Goal: Task Accomplishment & Management: Use online tool/utility

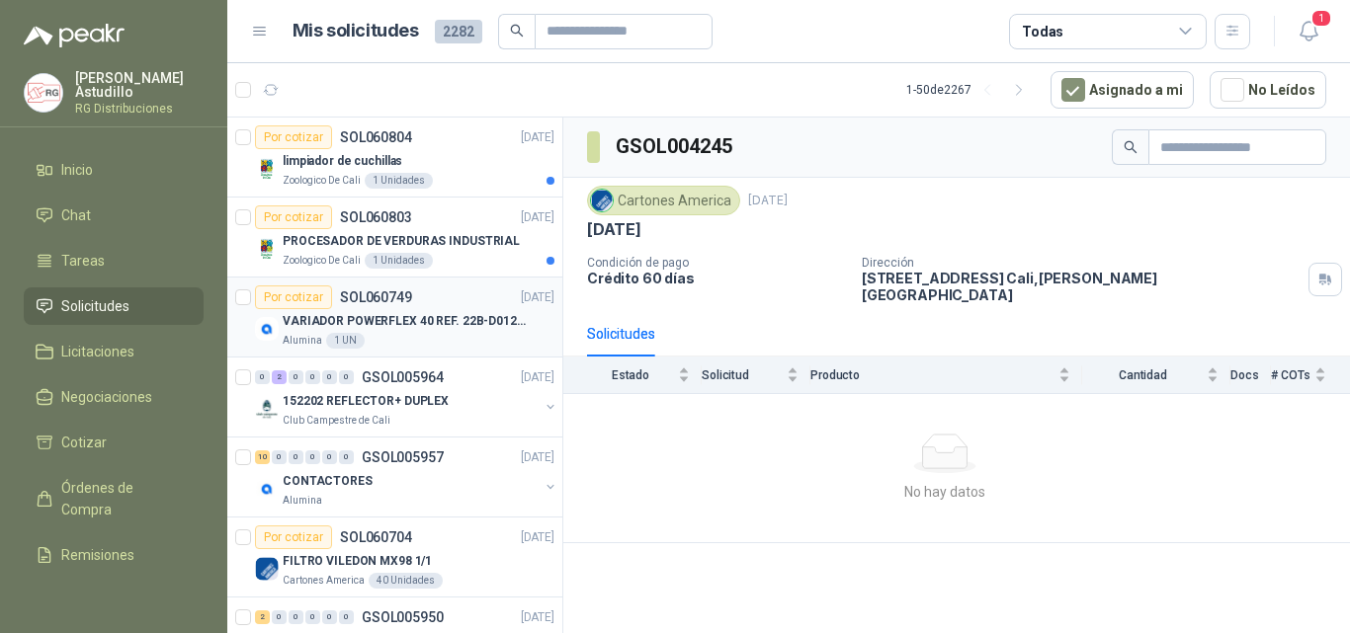
click at [432, 326] on p "VARIADOR POWERFLEX 40 REF. 22B-D012N104" at bounding box center [406, 321] width 246 height 19
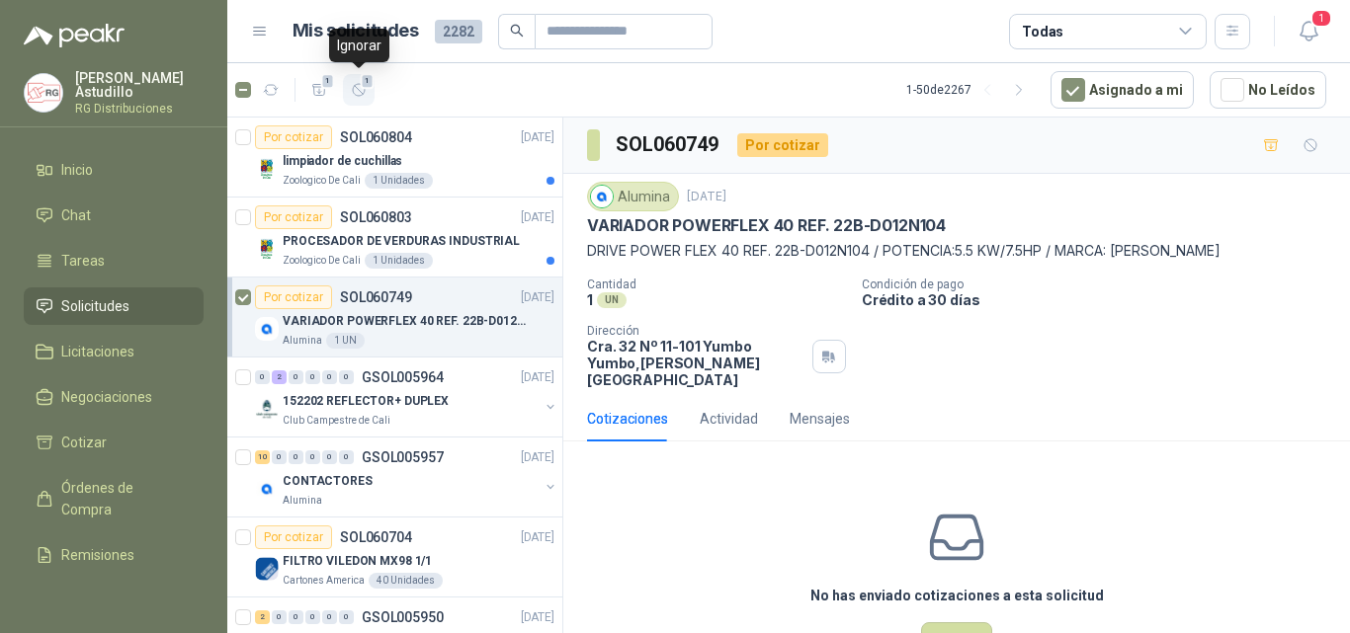
click at [358, 83] on icon "button" at bounding box center [359, 90] width 17 height 17
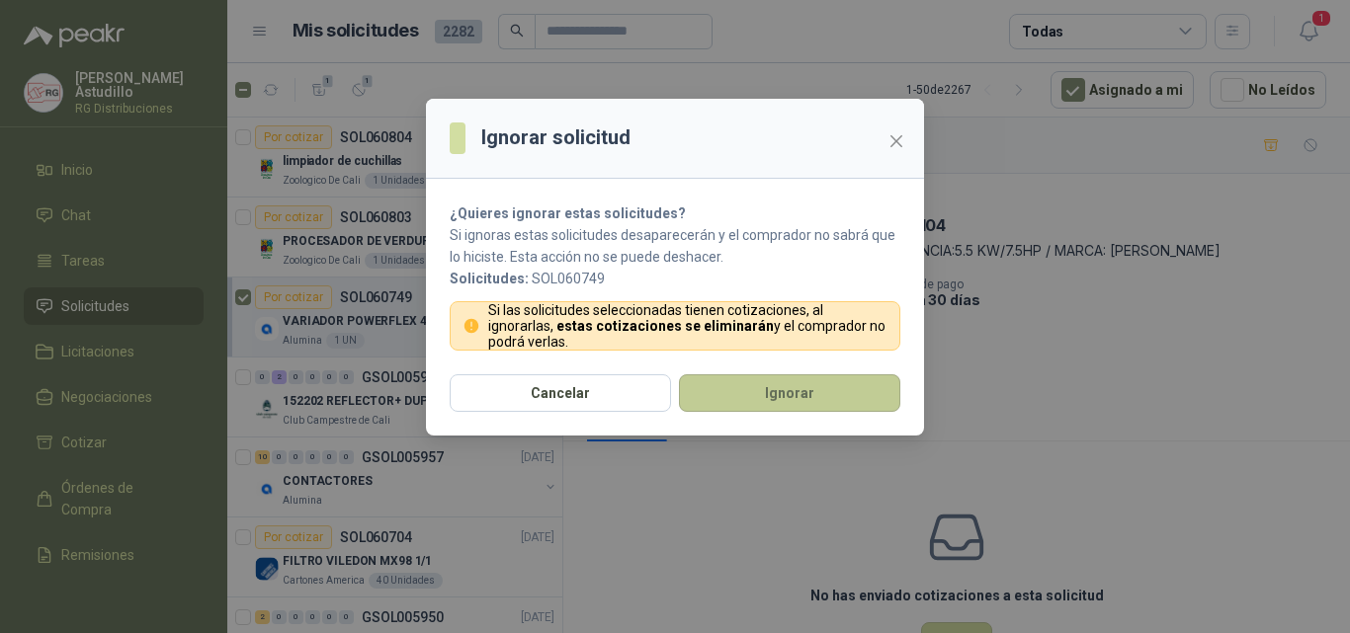
click at [757, 384] on button "Ignorar" at bounding box center [789, 394] width 221 height 38
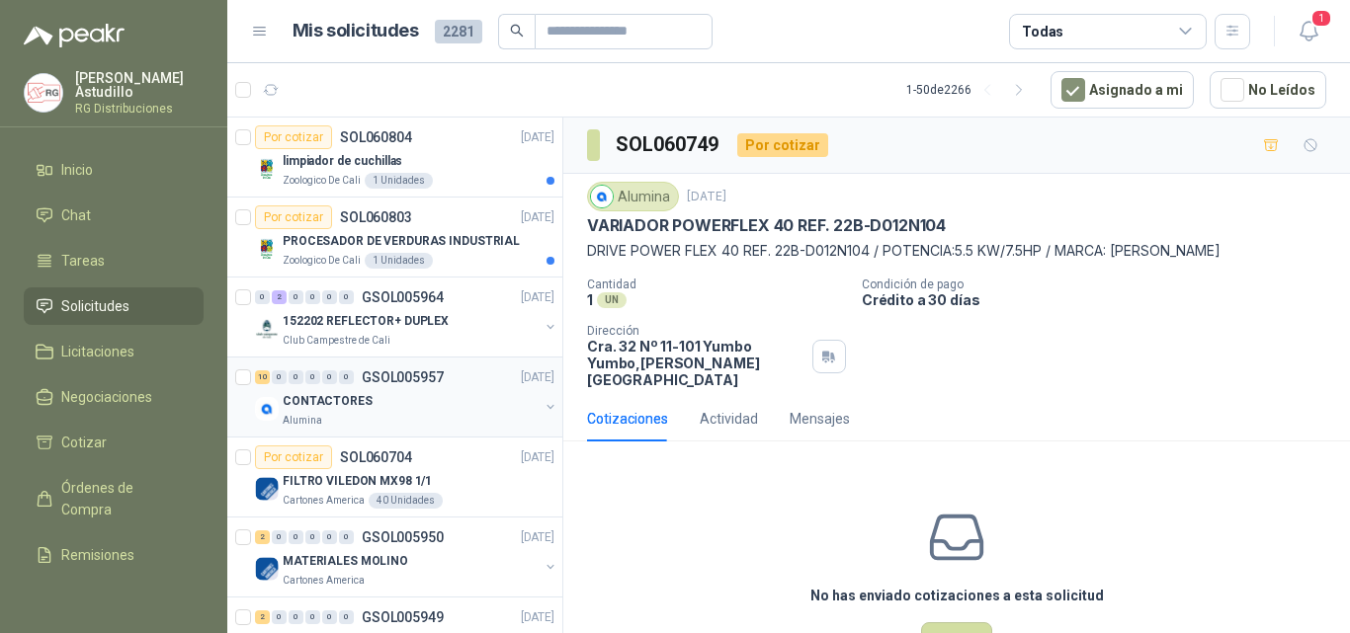
click at [432, 412] on div "CONTACTORES" at bounding box center [411, 401] width 256 height 24
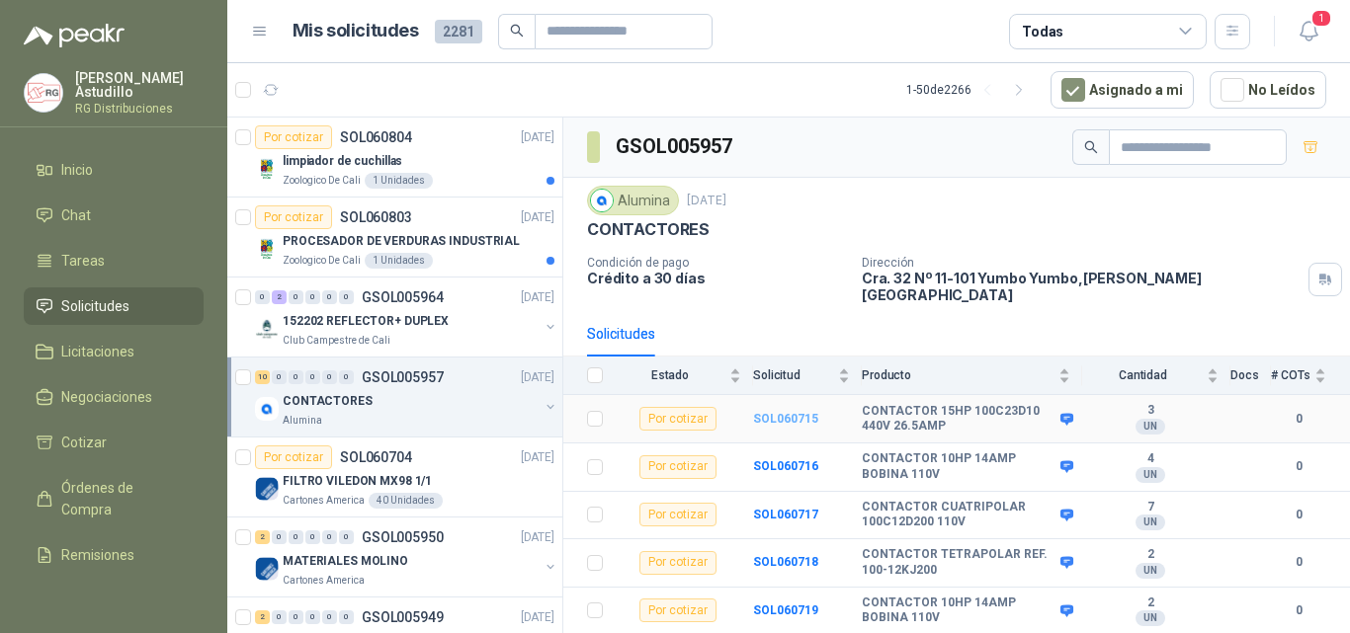
click at [776, 412] on b "SOL060715" at bounding box center [785, 419] width 65 height 14
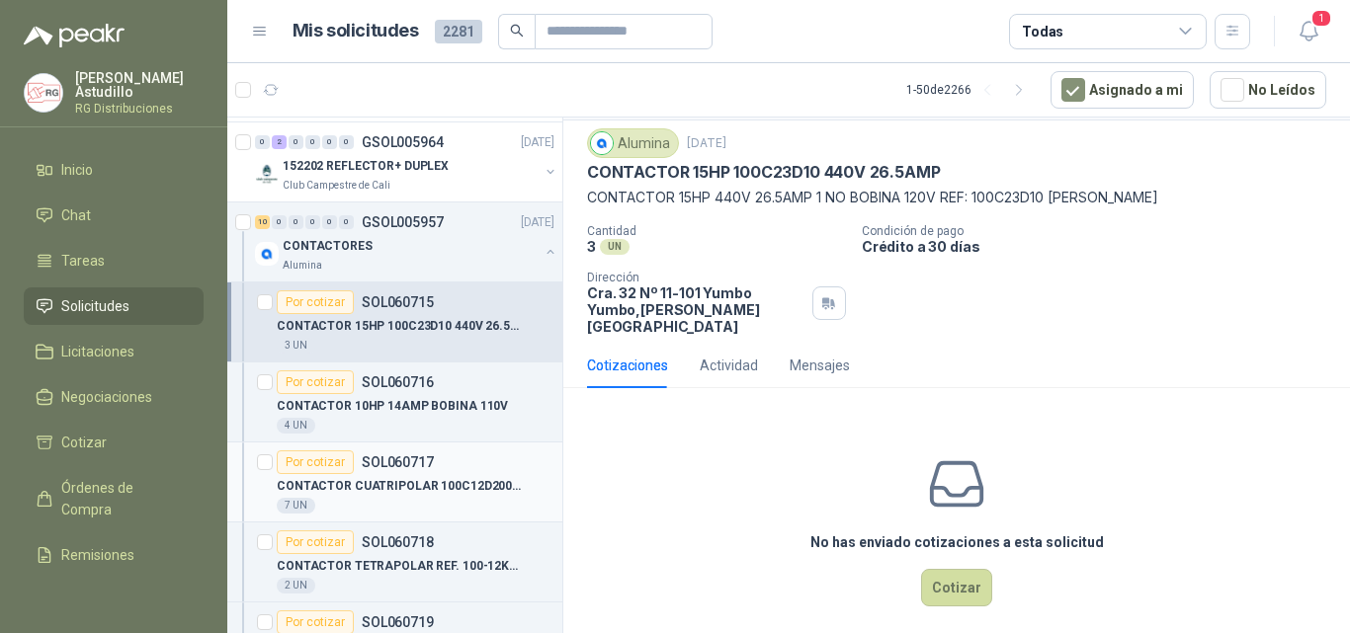
scroll to position [198, 0]
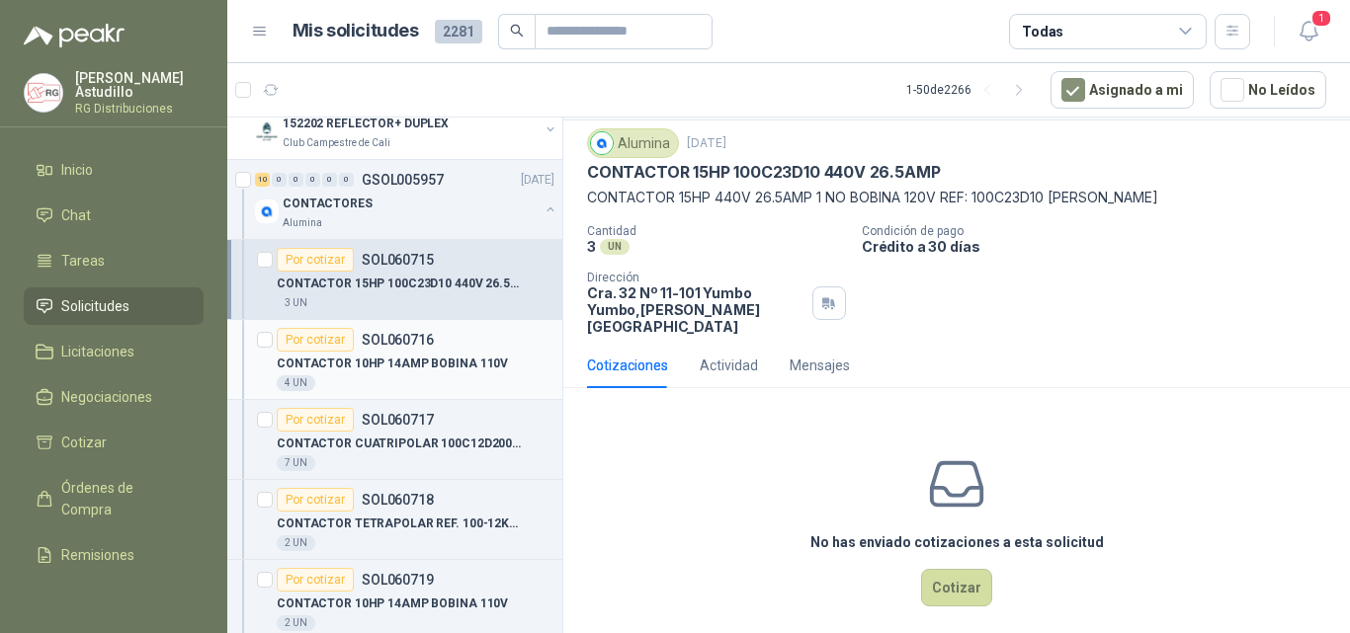
click at [426, 357] on p "CONTACTOR 10HP 14AMP BOBINA 110V" at bounding box center [392, 364] width 231 height 19
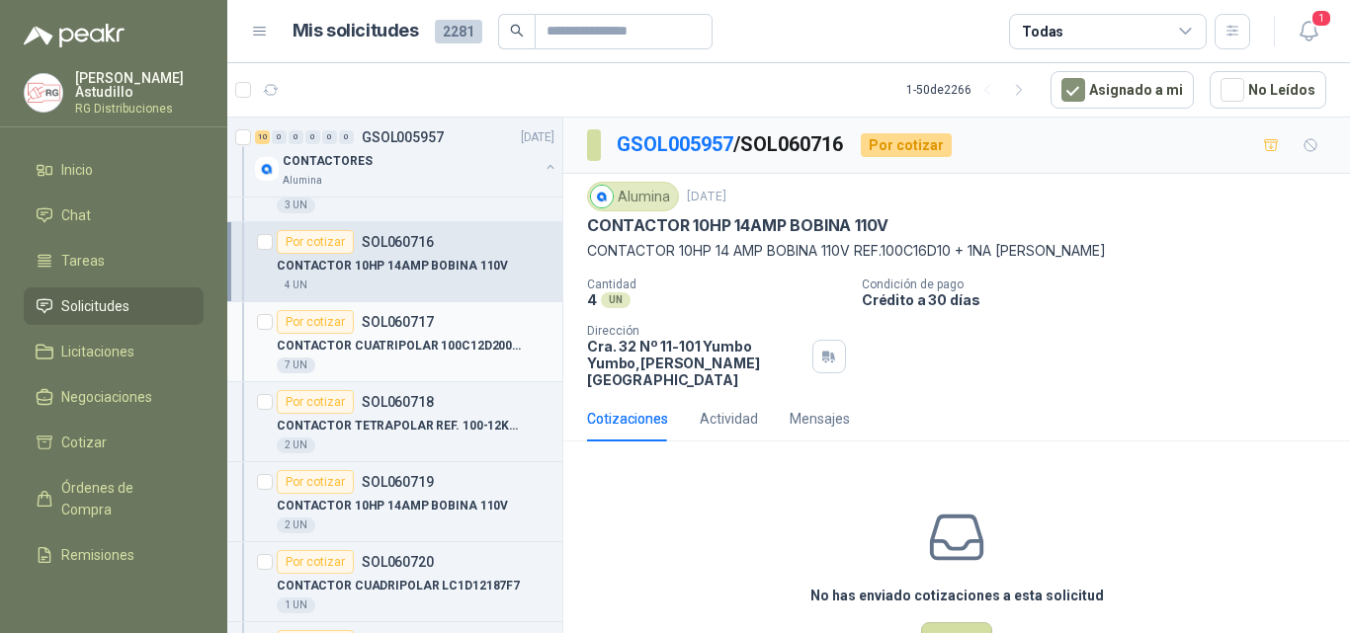
scroll to position [296, 0]
click at [441, 345] on p "CONTACTOR CUATRIPOLAR 100C12D200 110V" at bounding box center [400, 345] width 246 height 19
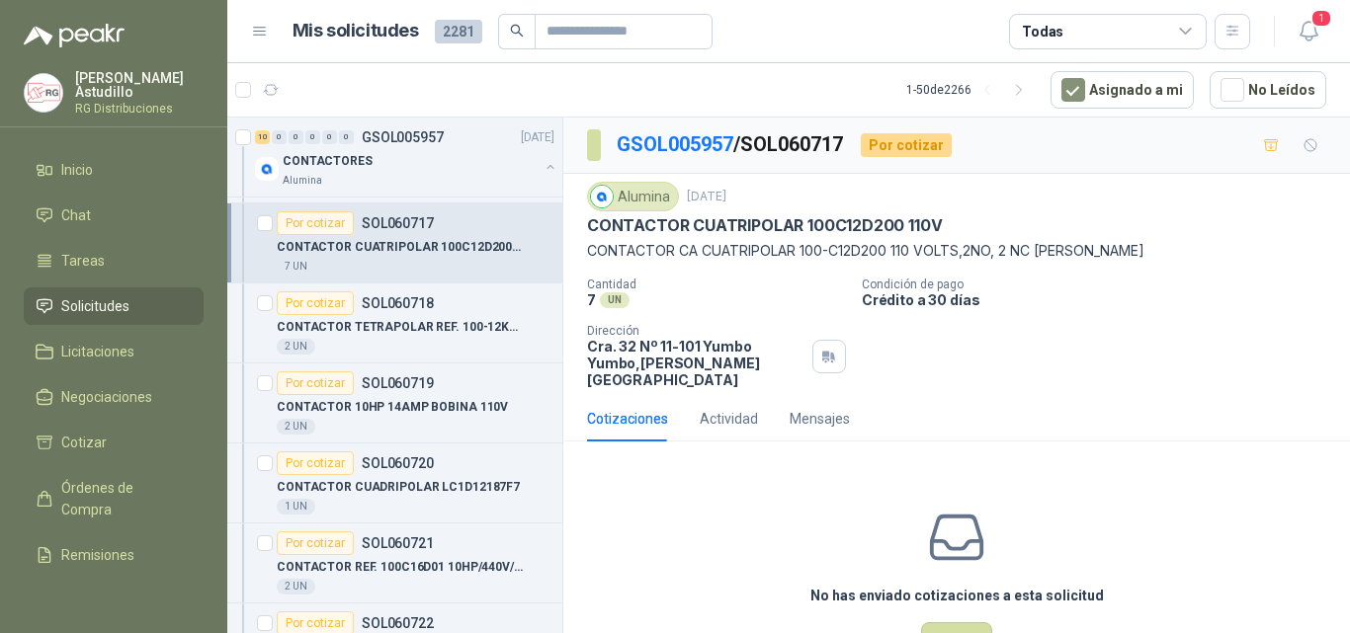
scroll to position [395, 0]
click at [445, 325] on p "CONTACTOR TETRAPOLAR REF. 100-12KJ200" at bounding box center [400, 326] width 246 height 19
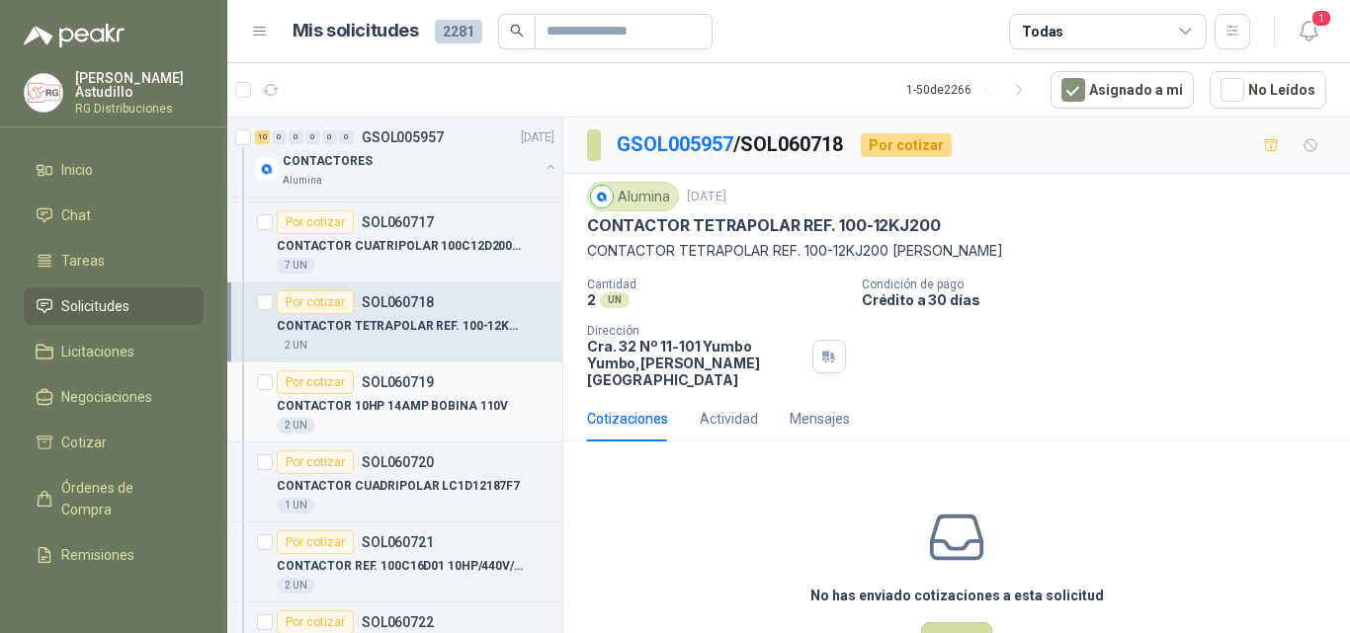
click at [464, 405] on p "CONTACTOR 10HP 14AMP BOBINA 110V" at bounding box center [392, 406] width 231 height 19
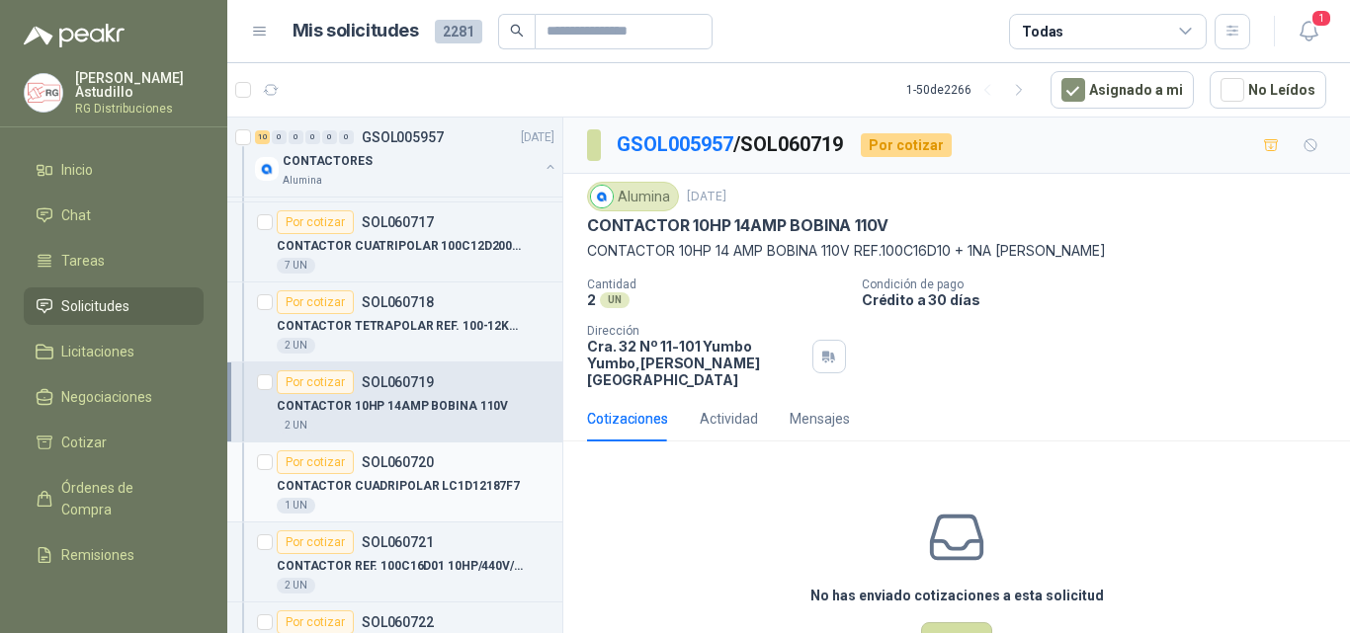
click at [462, 470] on div "Por cotizar SOL060720" at bounding box center [416, 463] width 278 height 24
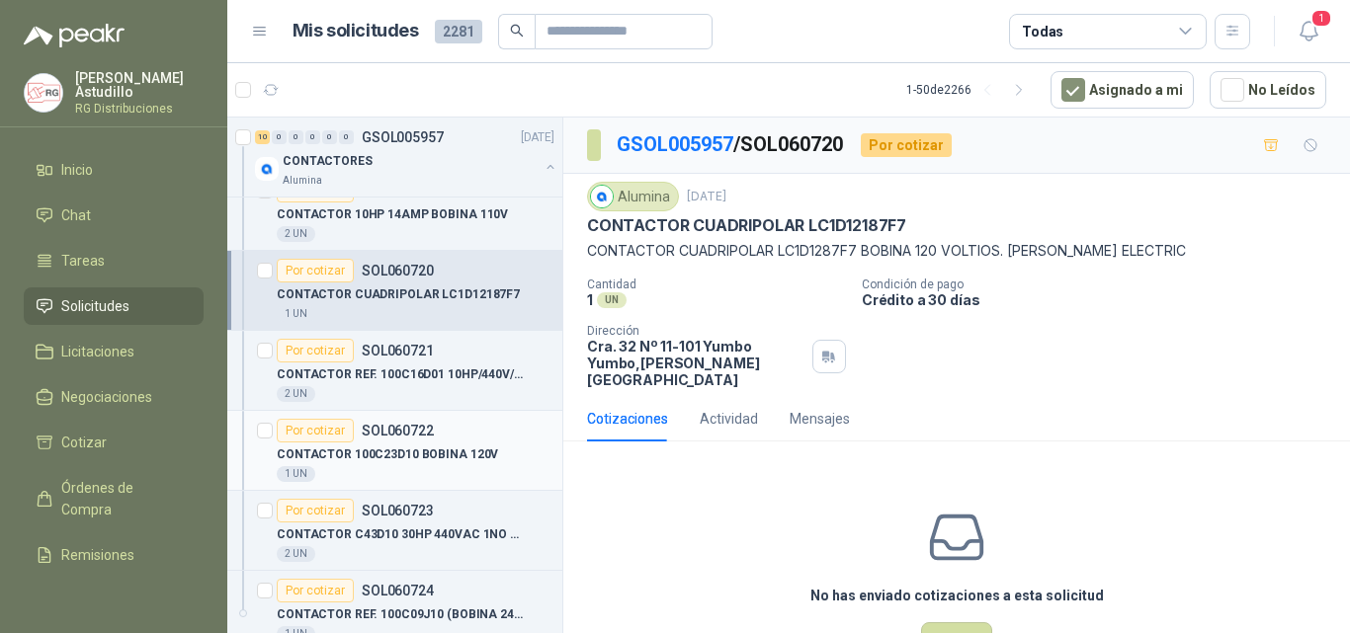
scroll to position [593, 0]
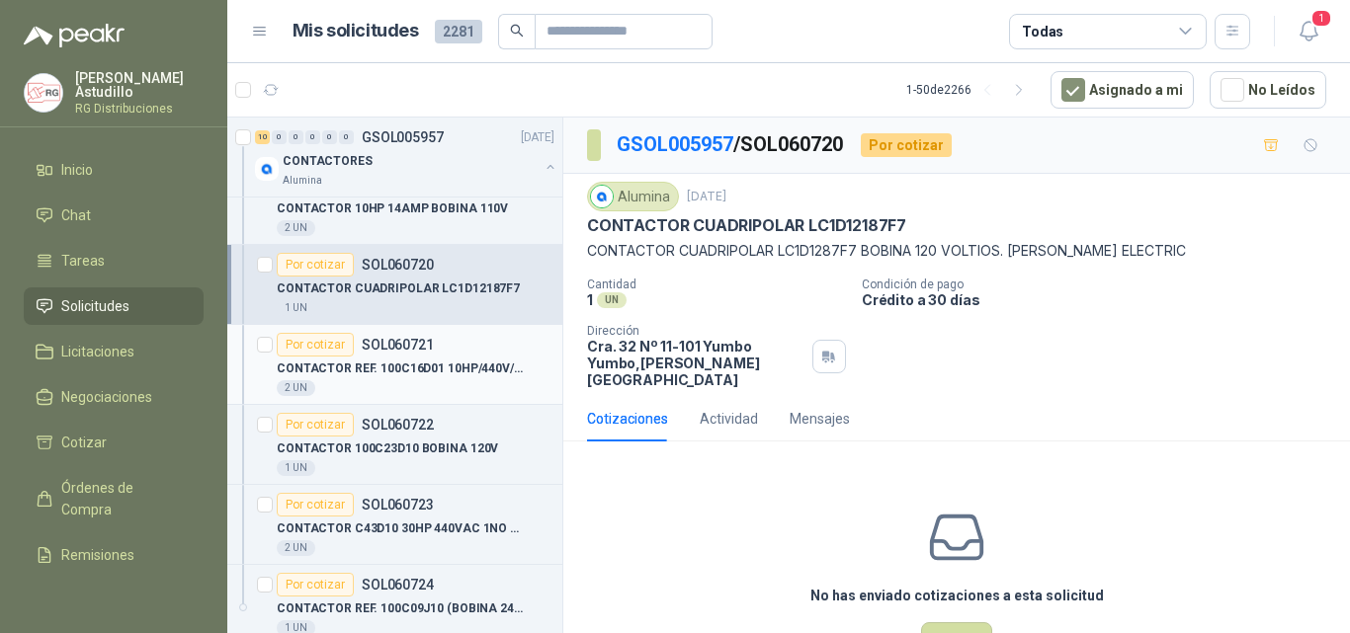
click at [458, 354] on div "Por cotizar SOL060721" at bounding box center [416, 345] width 278 height 24
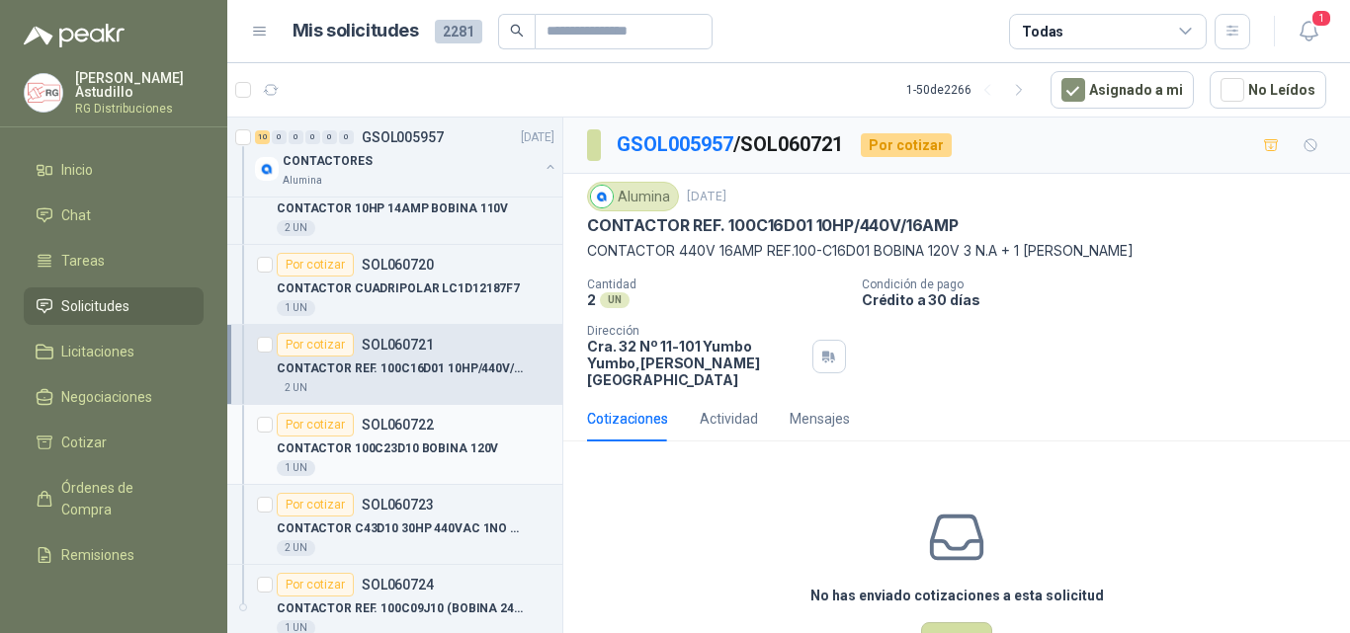
click at [438, 455] on p "CONTACTOR 100C23D10 BOBINA 120V" at bounding box center [387, 449] width 221 height 19
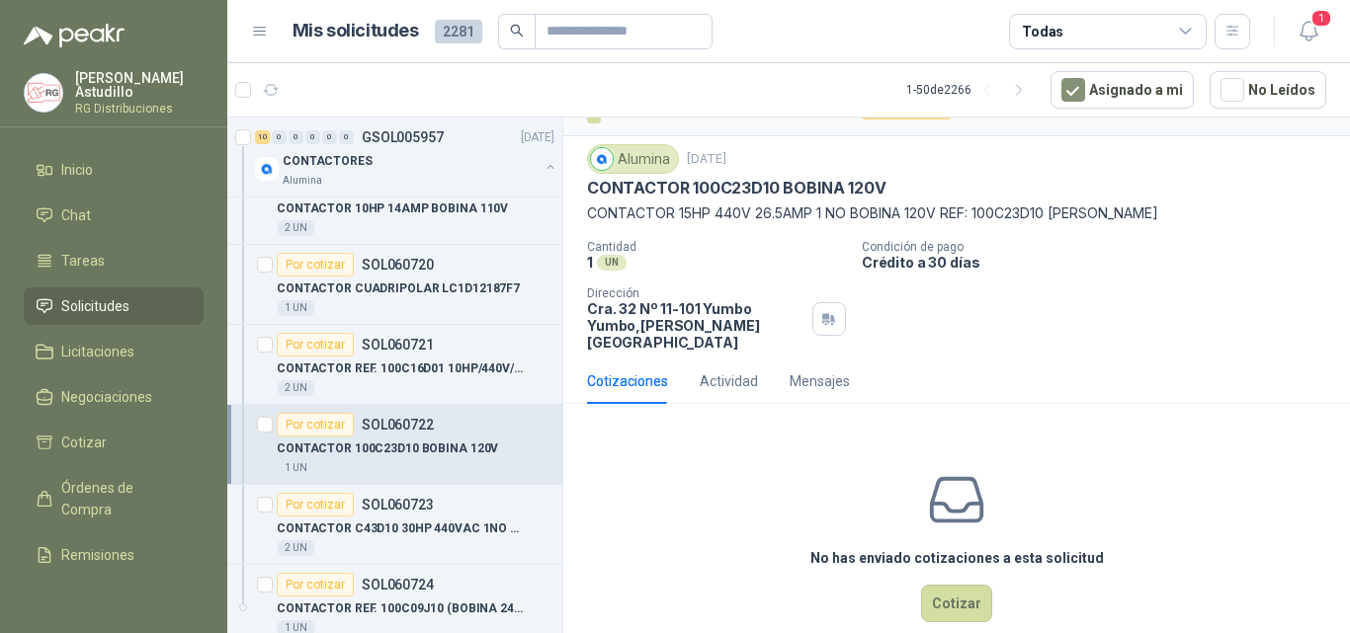
scroll to position [53, 0]
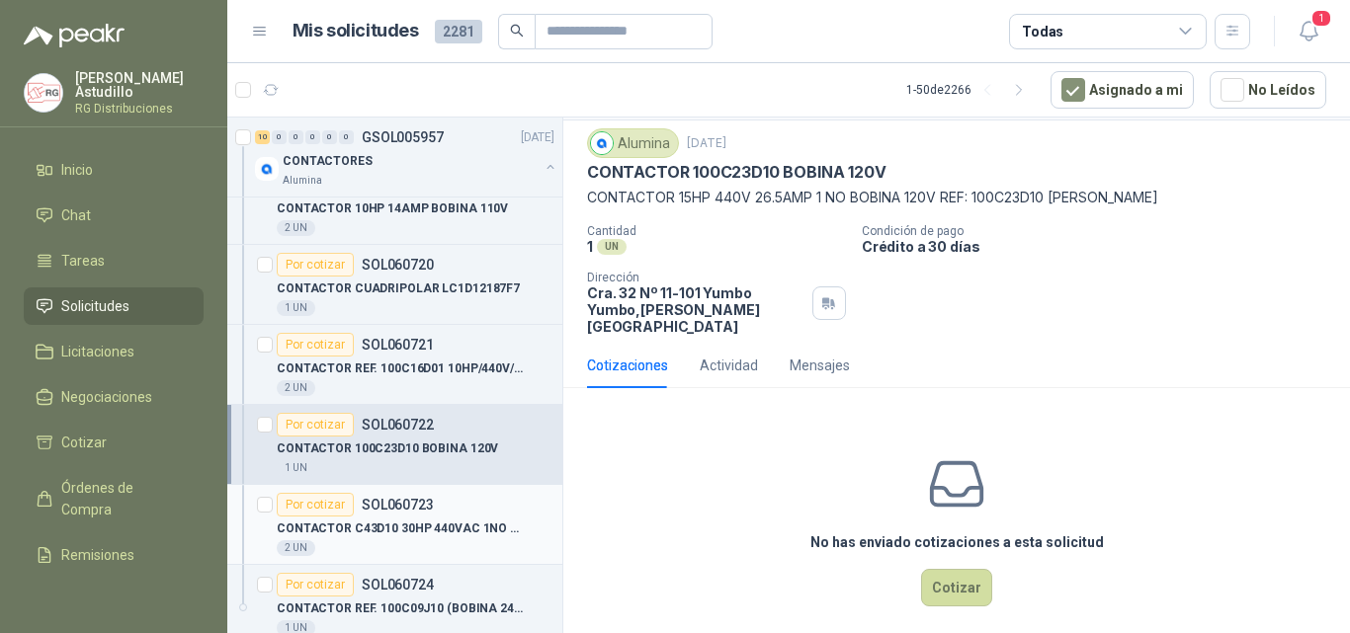
click at [416, 509] on p "SOL060723" at bounding box center [398, 505] width 72 height 14
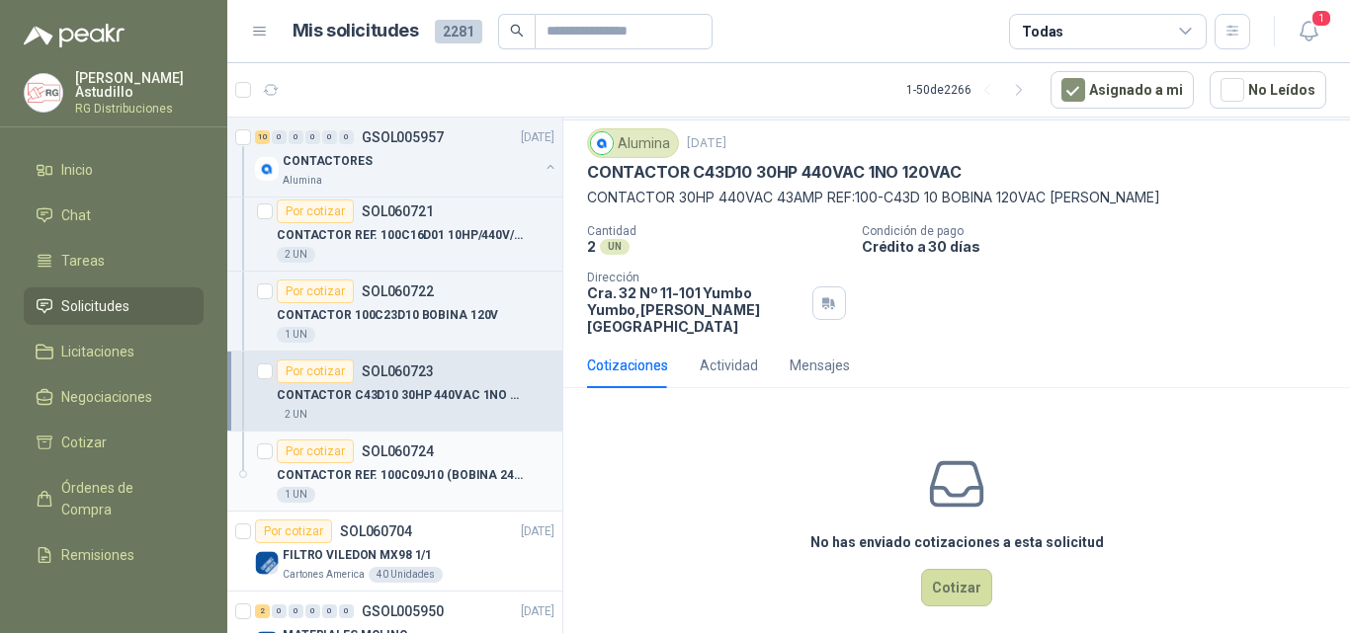
scroll to position [791, 0]
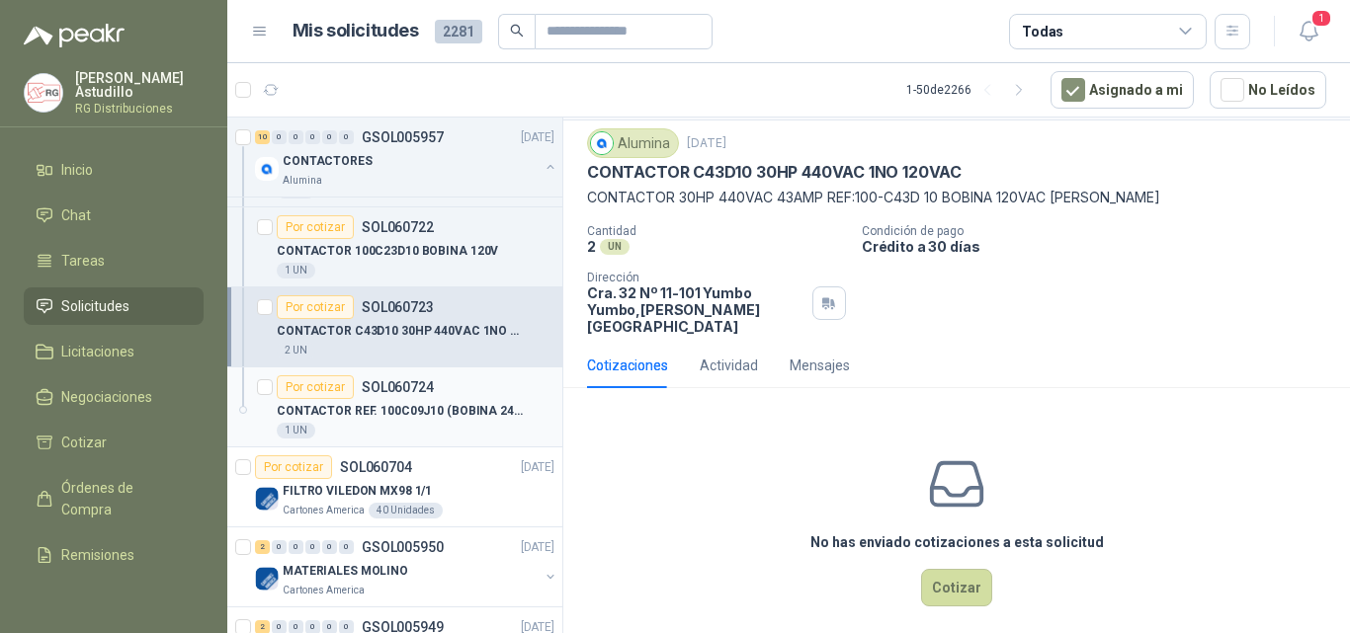
click at [450, 389] on div "Por cotizar SOL060724" at bounding box center [416, 388] width 278 height 24
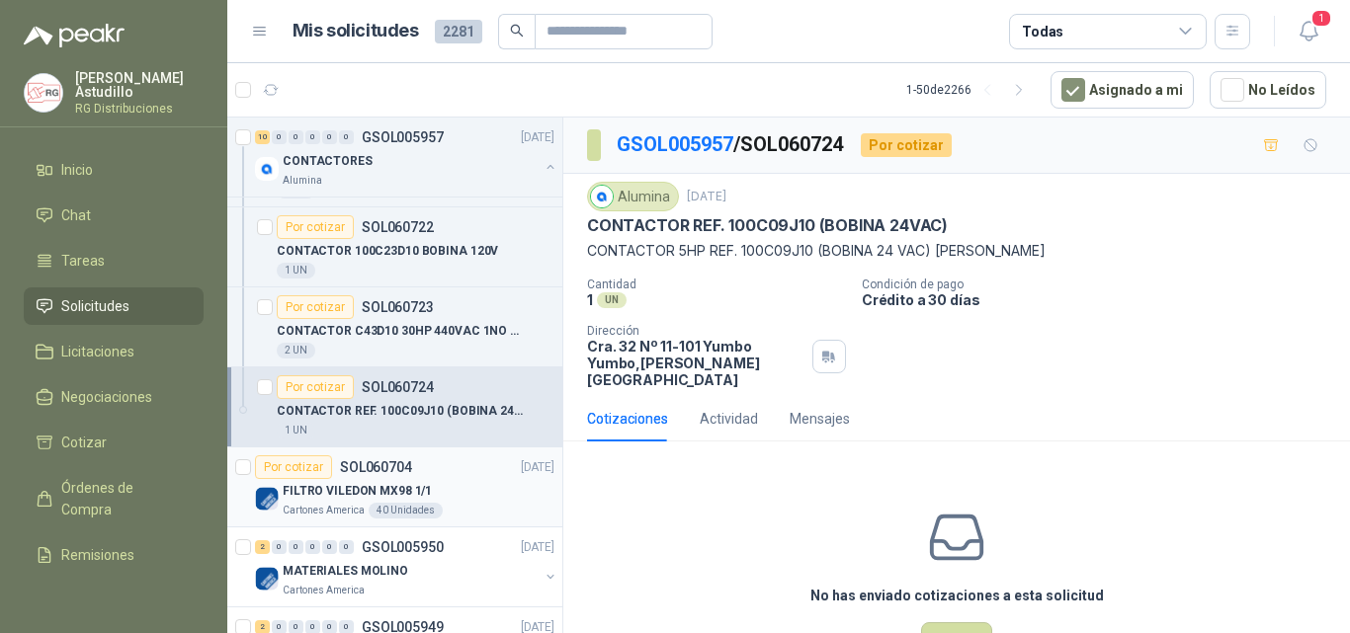
click at [421, 487] on p "FILTRO VILEDON MX98 1/1" at bounding box center [357, 491] width 149 height 19
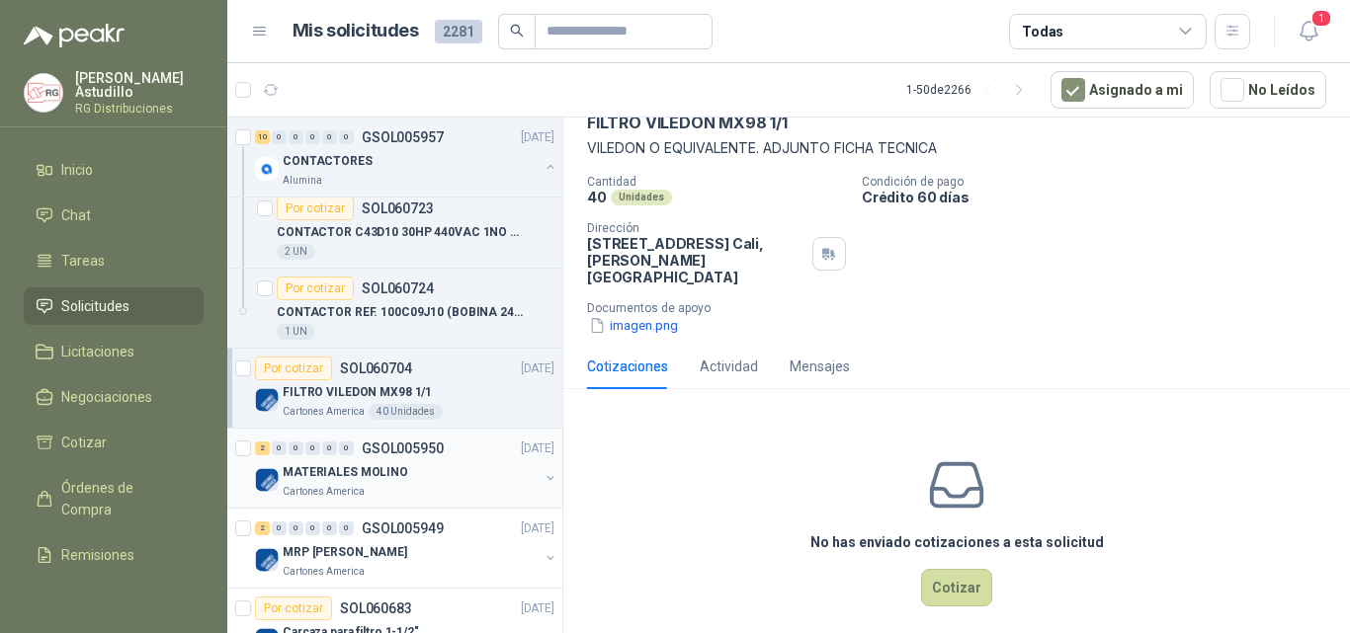
scroll to position [988, 0]
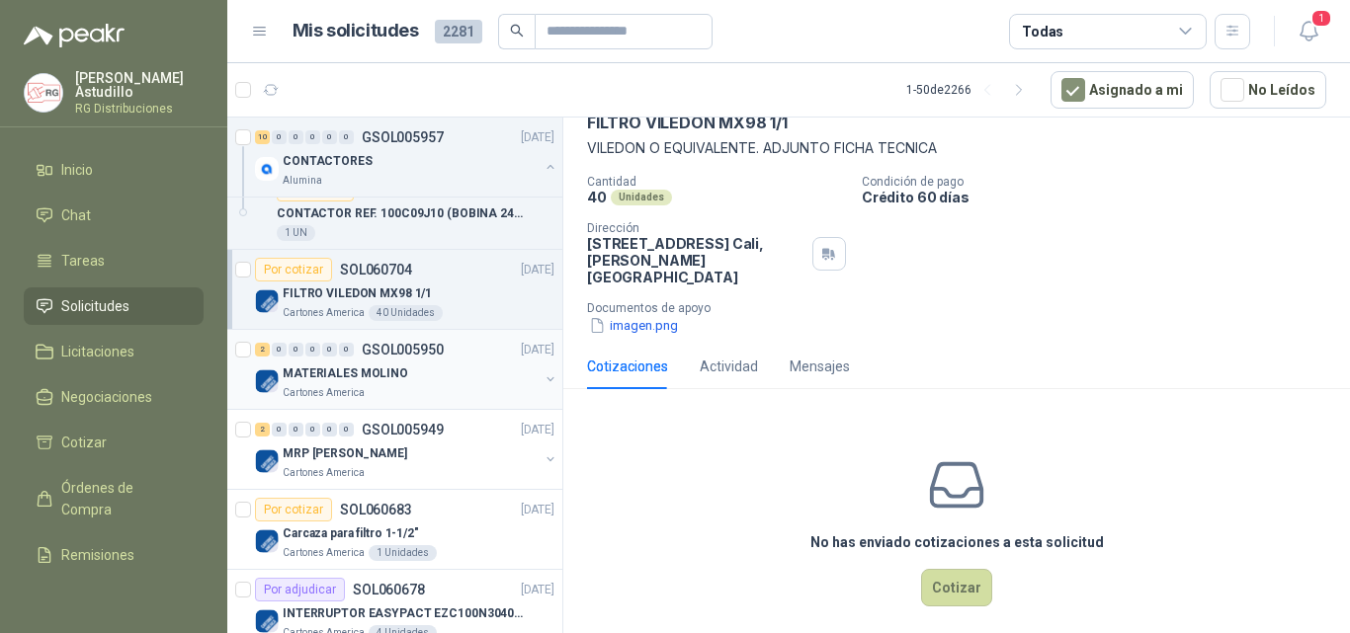
click at [488, 385] on div "Cartones America" at bounding box center [411, 393] width 256 height 16
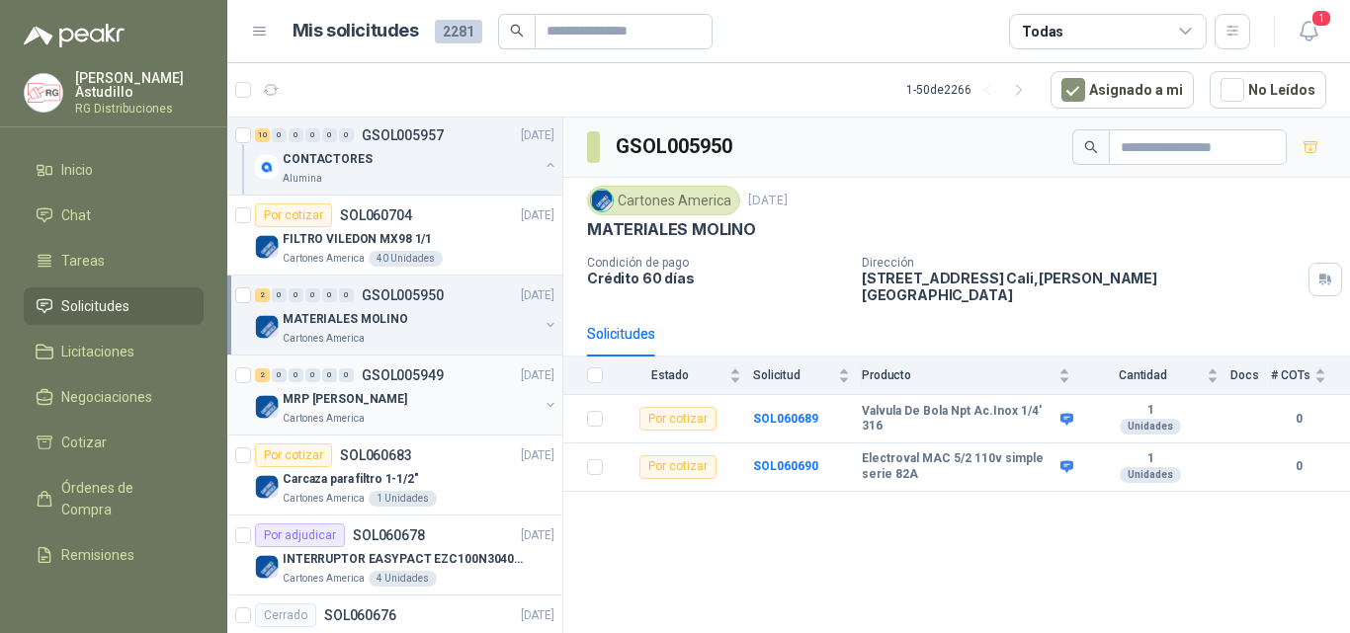
scroll to position [1087, 0]
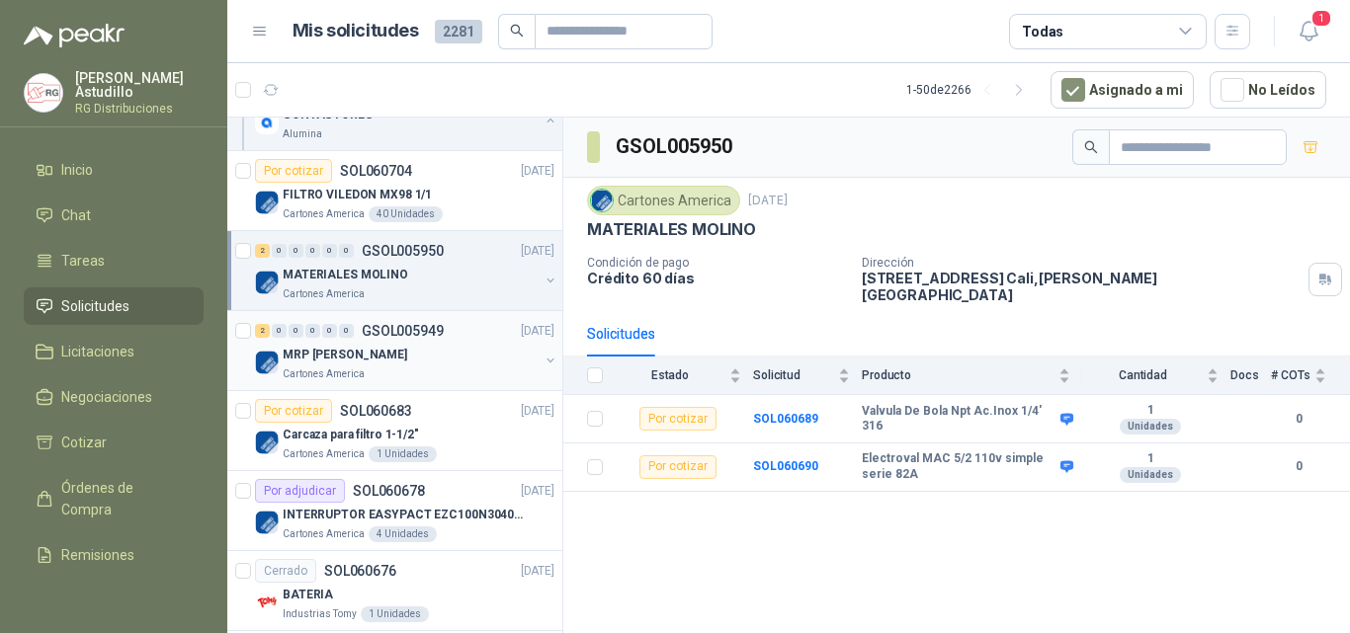
click at [462, 367] on div "Cartones America" at bounding box center [411, 375] width 256 height 16
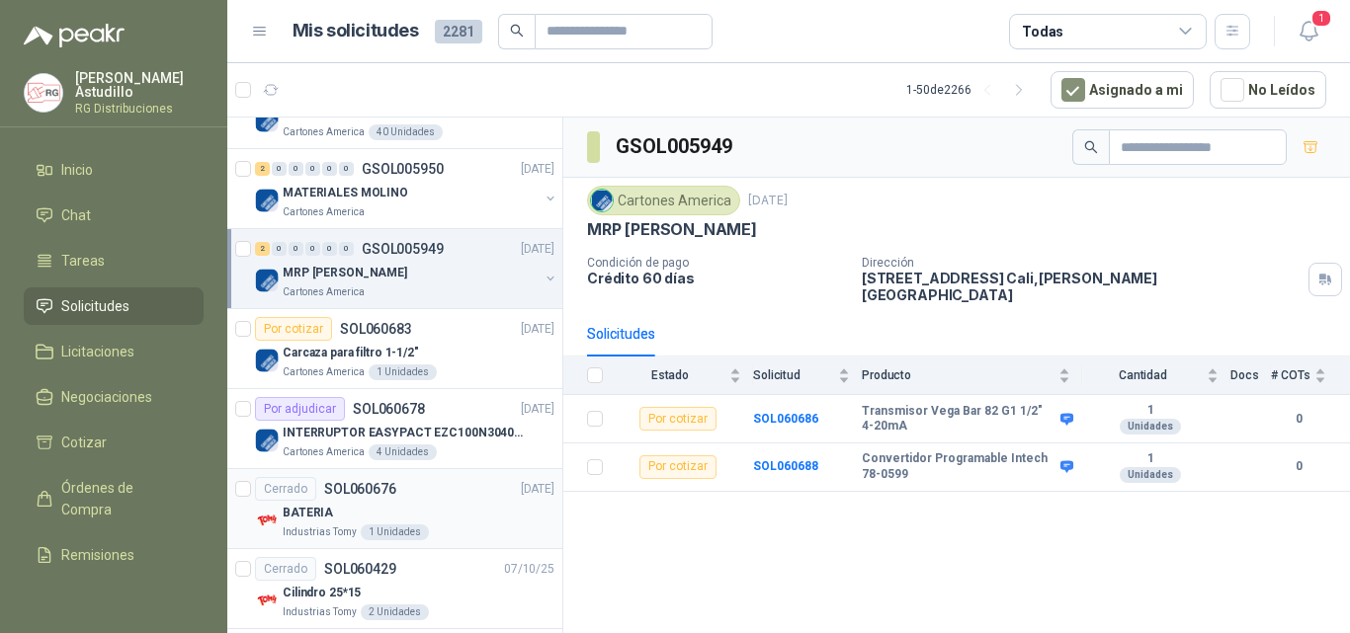
scroll to position [1186, 0]
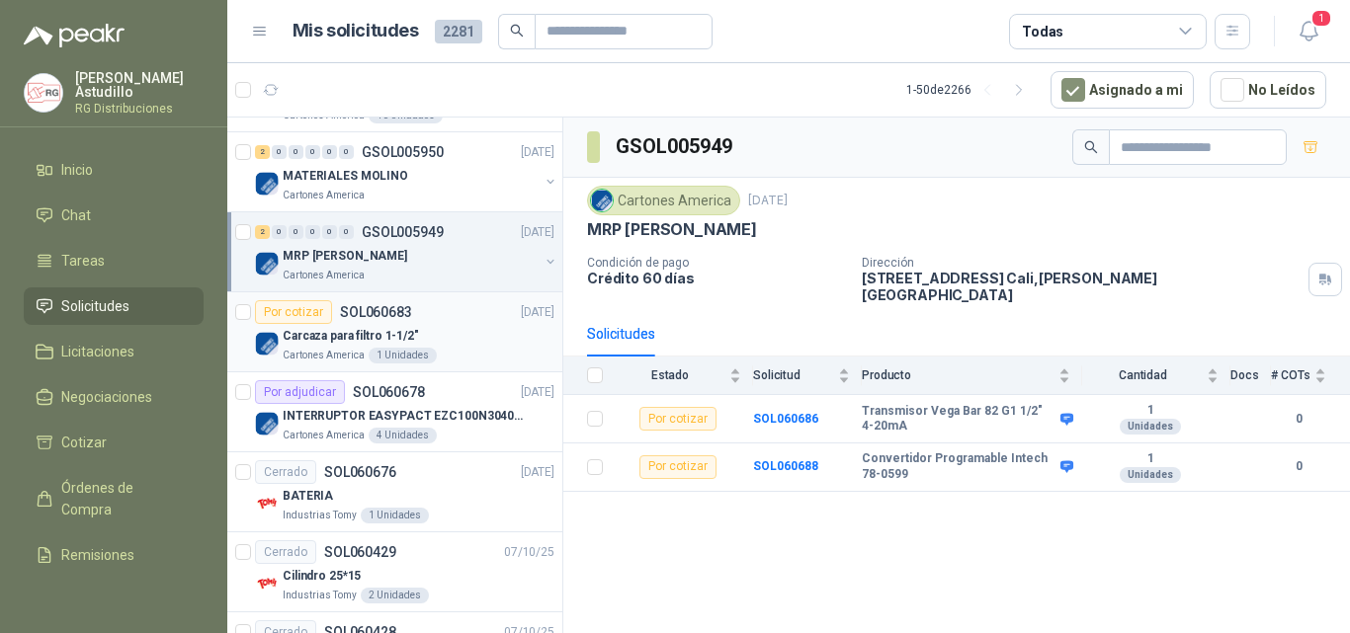
click at [457, 330] on div "Carcaza para filtro 1-1/2"" at bounding box center [419, 336] width 272 height 24
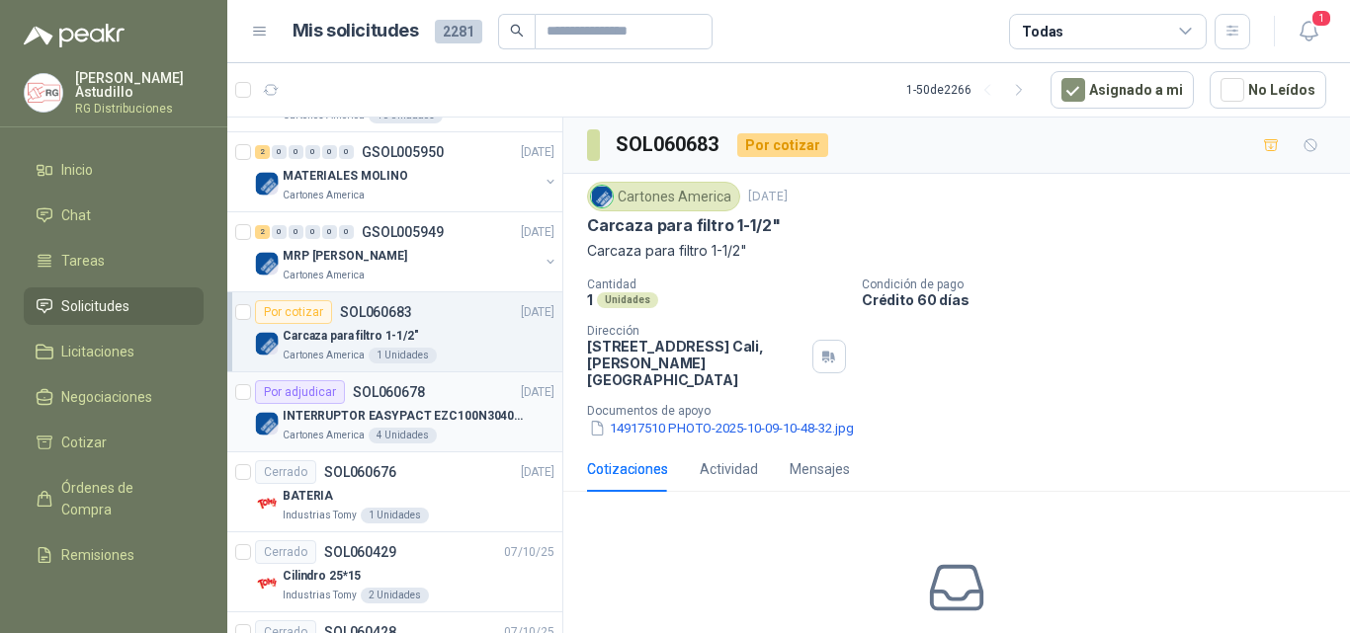
click at [448, 417] on p "INTERRUPTOR EASYPACT EZC100N3040C 40AMP 25K SCHNEIDER" at bounding box center [406, 416] width 246 height 19
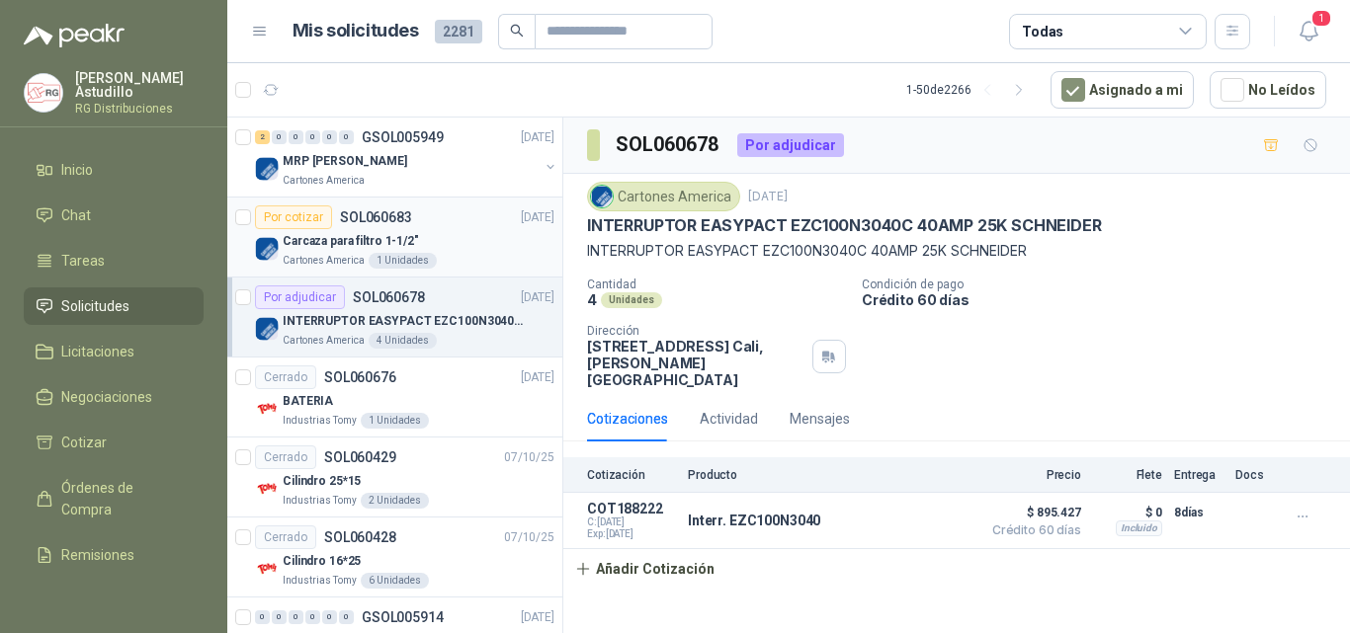
scroll to position [1285, 0]
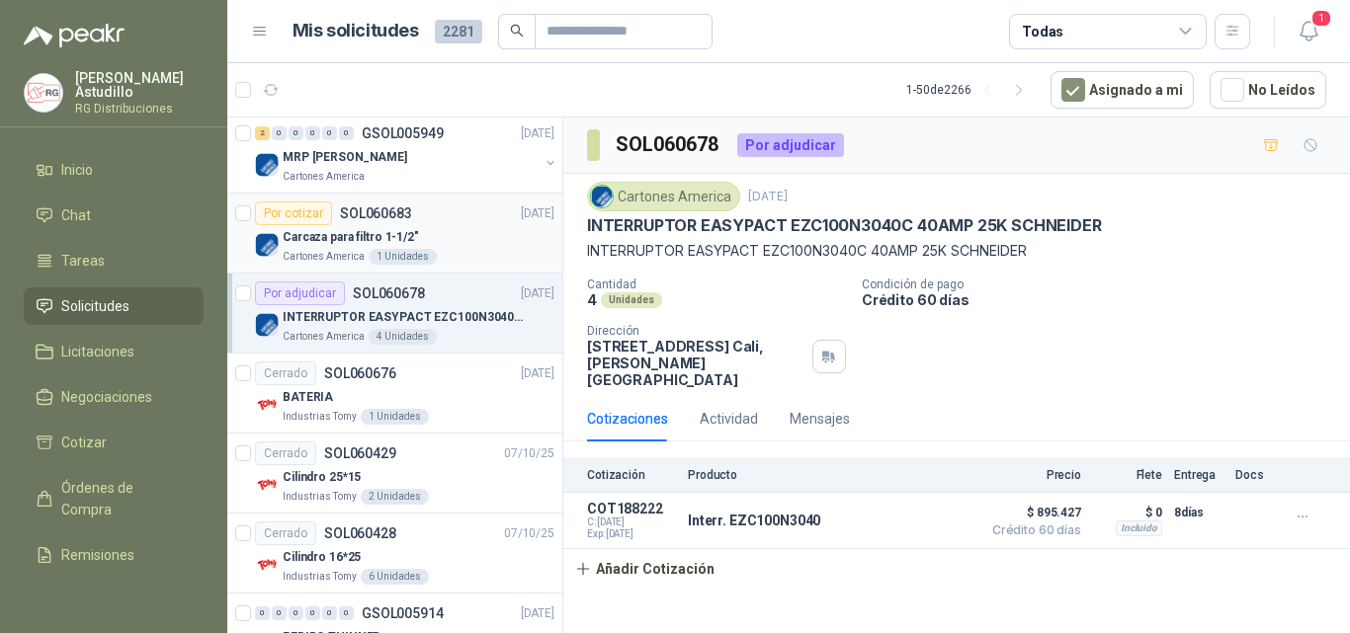
click at [453, 241] on div "Carcaza para filtro 1-1/2"" at bounding box center [419, 237] width 272 height 24
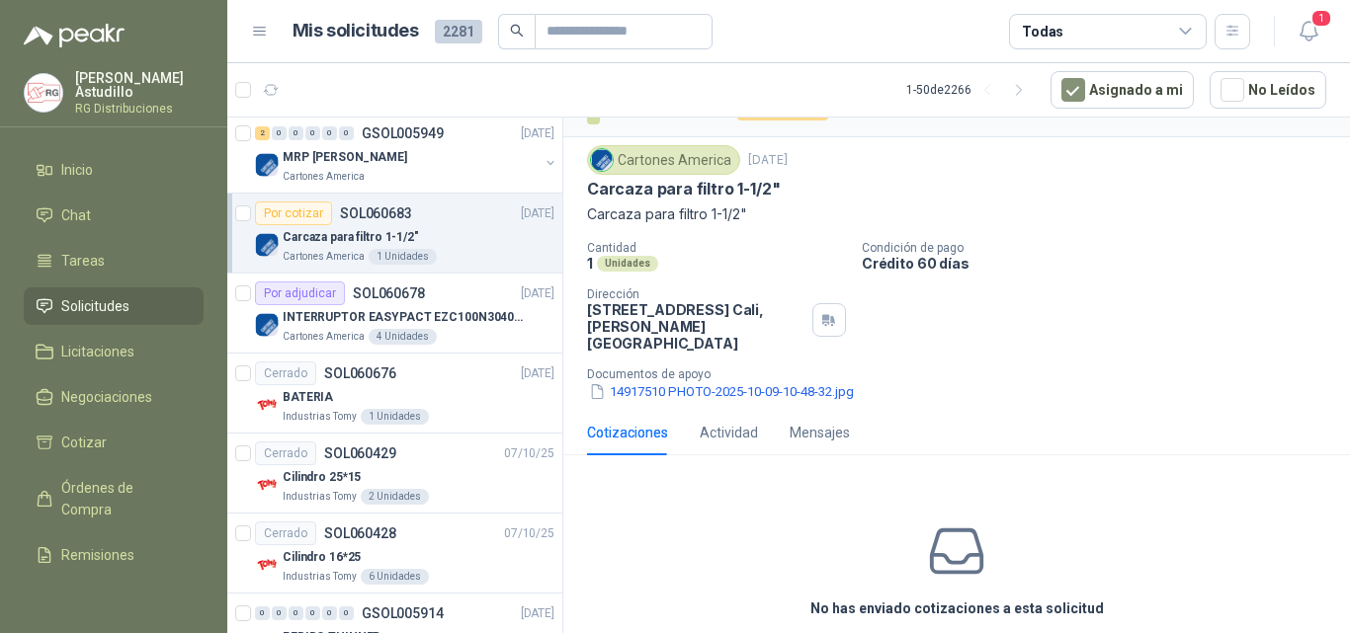
scroll to position [103, 0]
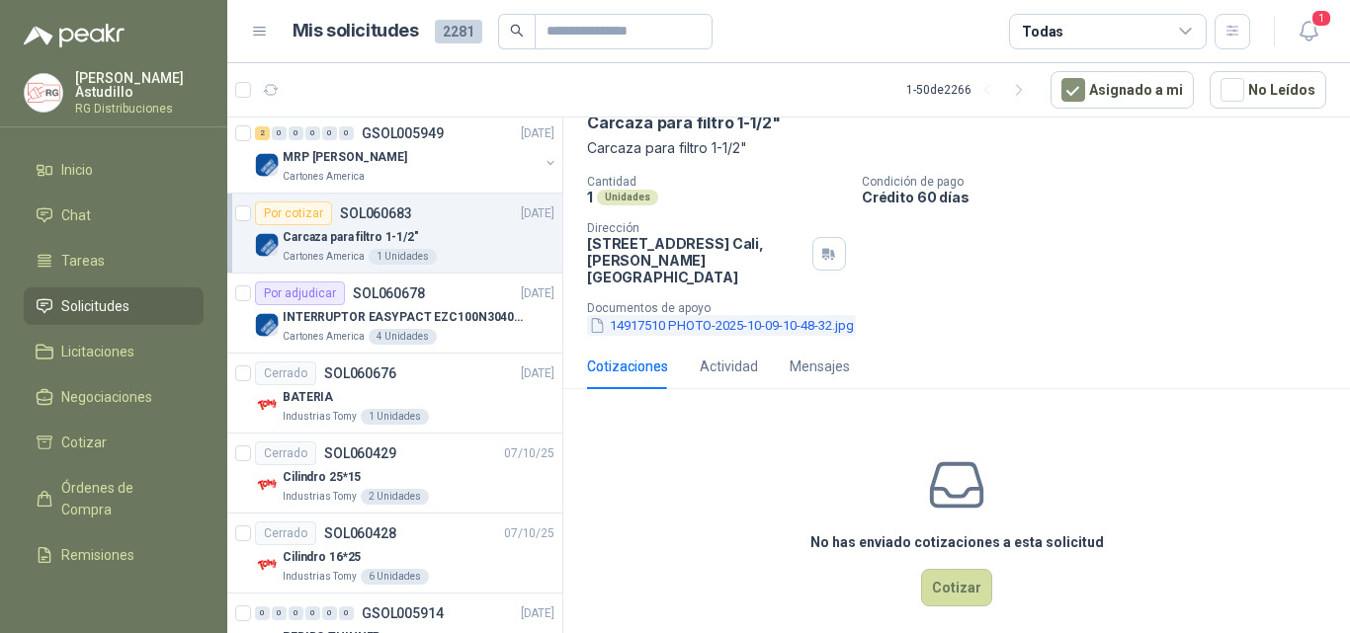
click at [720, 315] on button "14917510 PHOTO-2025-10-09-10-48-32.jpg" at bounding box center [721, 325] width 269 height 21
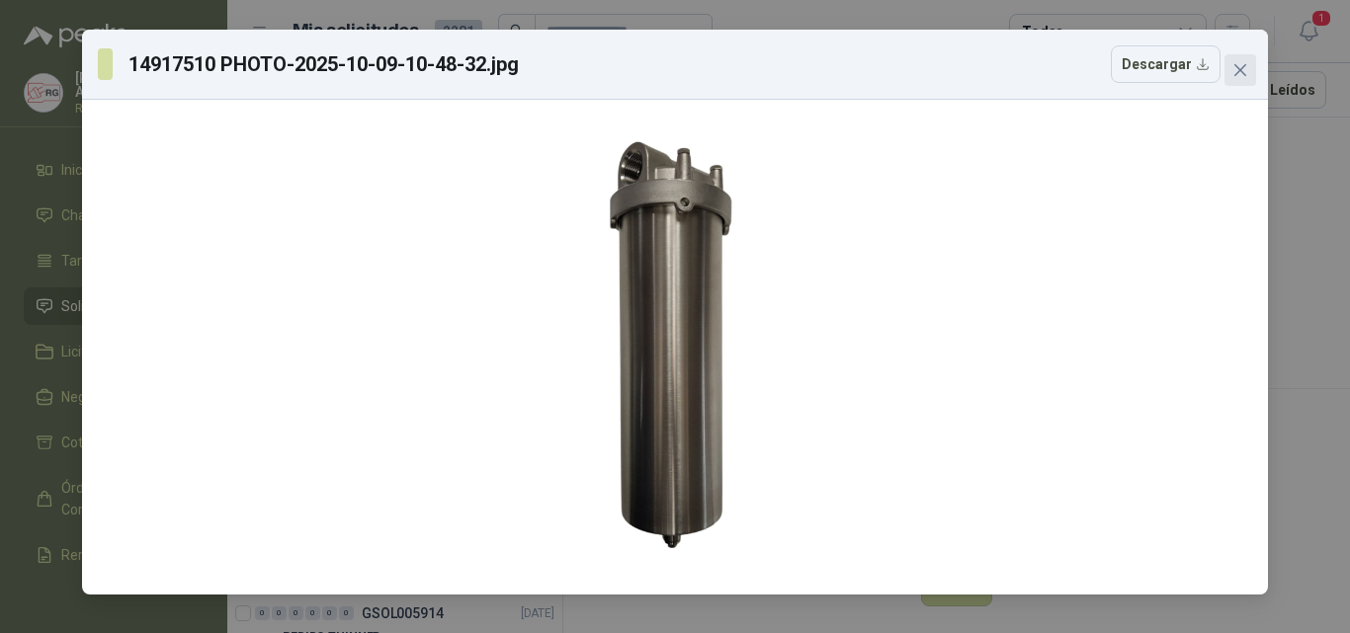
click at [1244, 67] on icon "close" at bounding box center [1240, 70] width 12 height 12
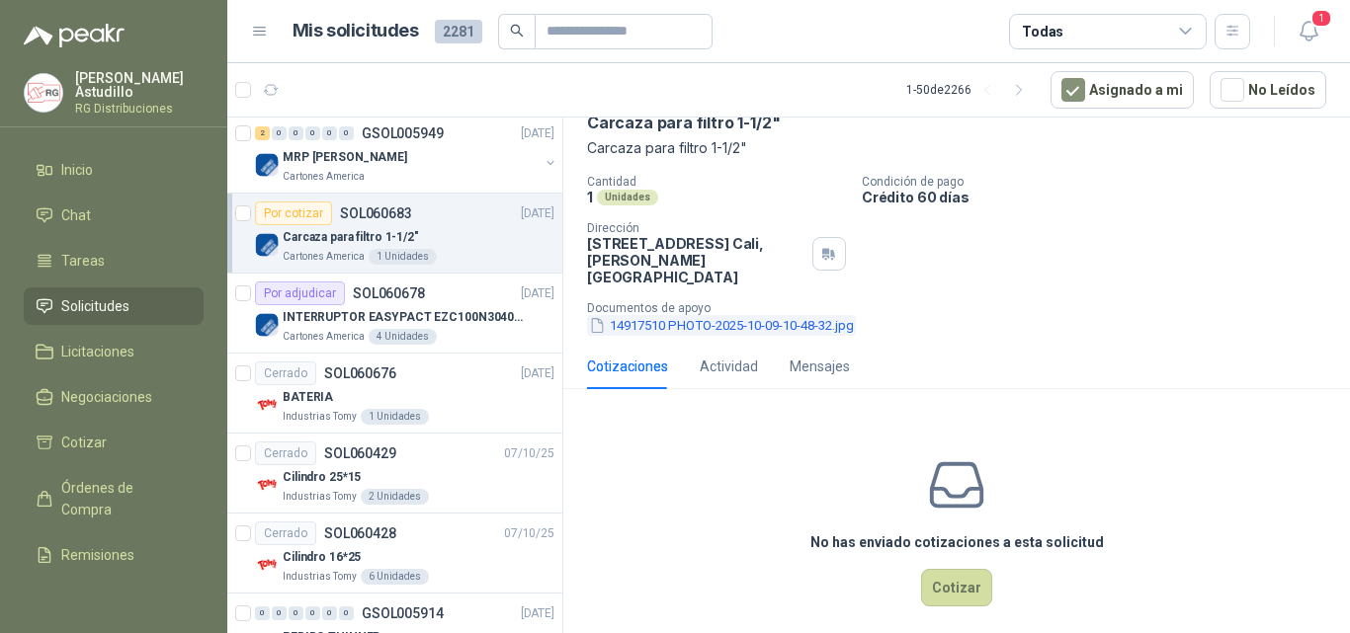
click at [775, 315] on button "14917510 PHOTO-2025-10-09-10-48-32.jpg" at bounding box center [721, 325] width 269 height 21
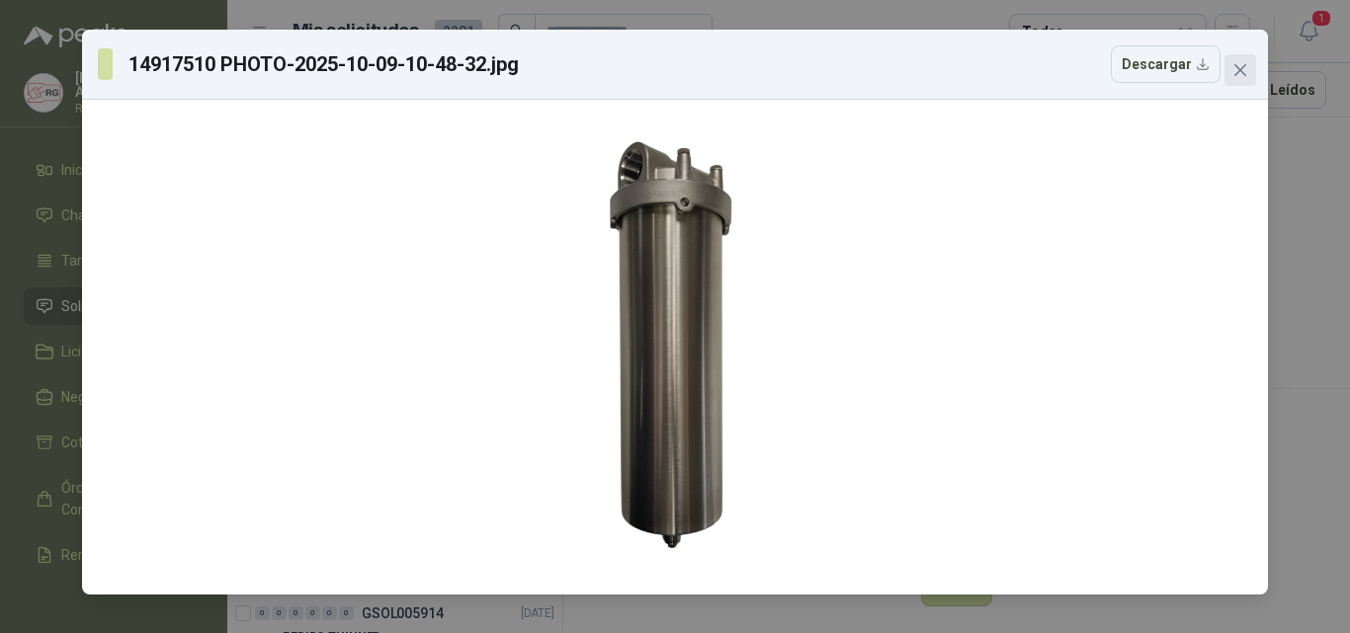
click at [1238, 72] on icon "close" at bounding box center [1240, 70] width 12 height 12
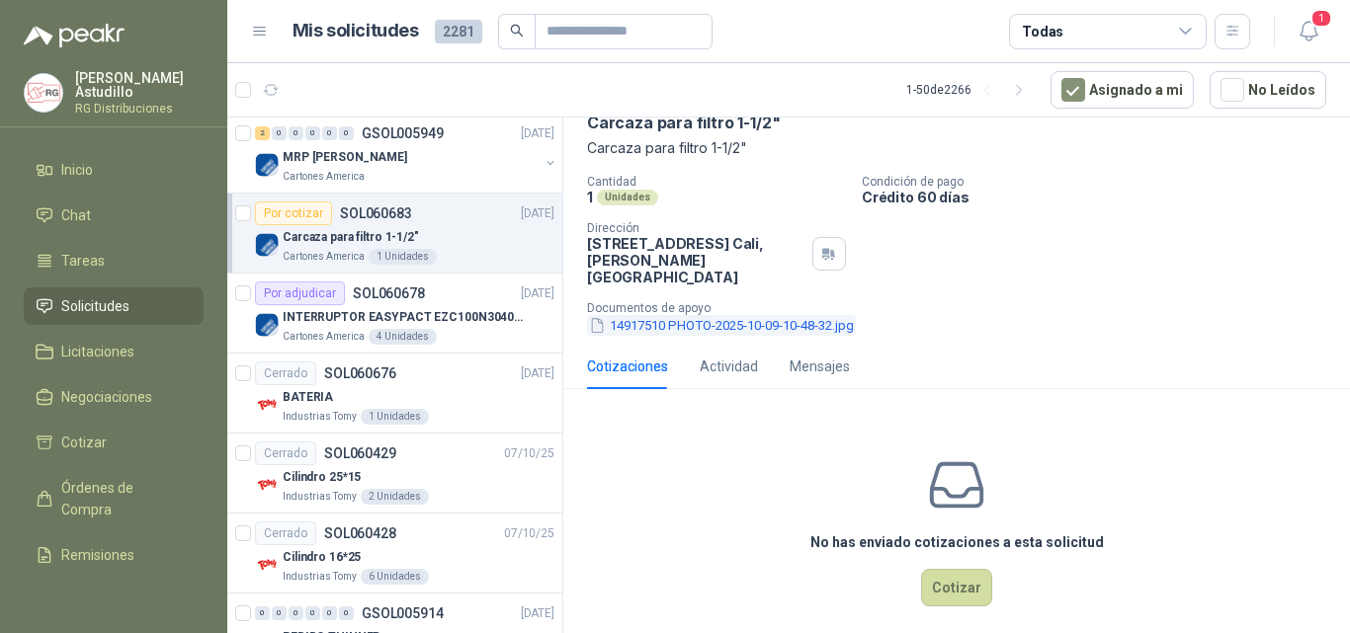
click at [817, 315] on button "14917510 PHOTO-2025-10-09-10-48-32.jpg" at bounding box center [721, 325] width 269 height 21
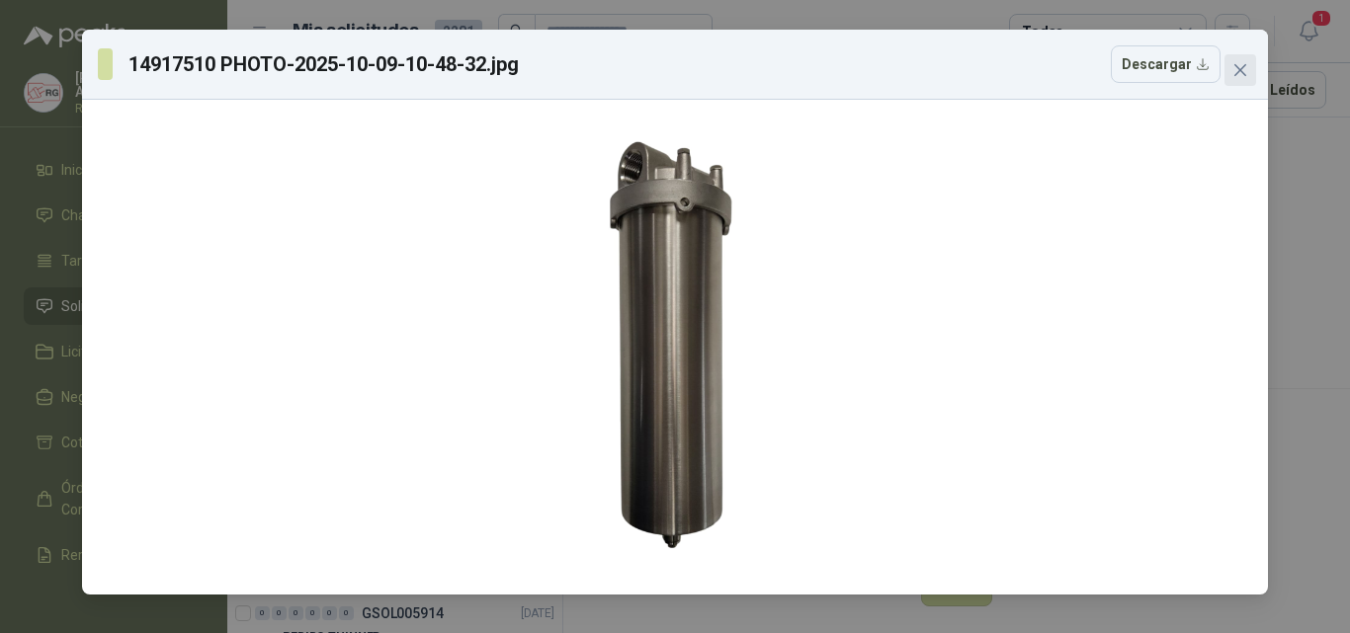
click at [1248, 64] on span "Close" at bounding box center [1241, 70] width 32 height 16
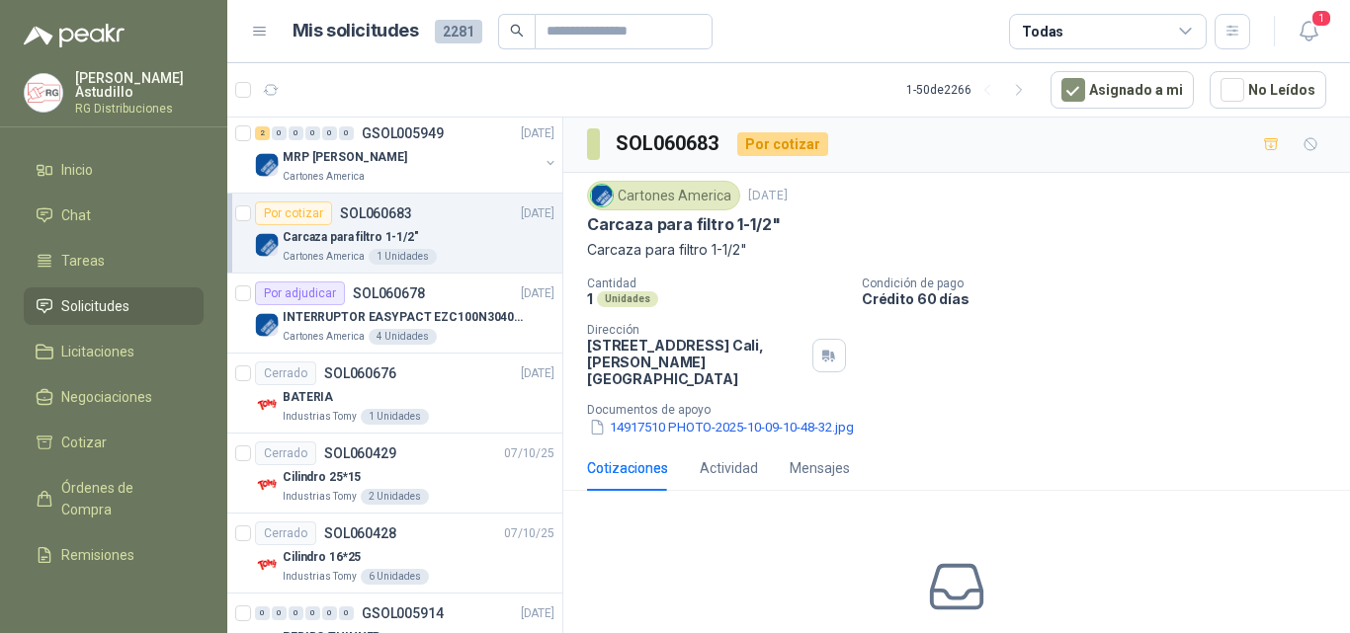
scroll to position [0, 0]
click at [433, 180] on div "Cartones America" at bounding box center [411, 177] width 256 height 16
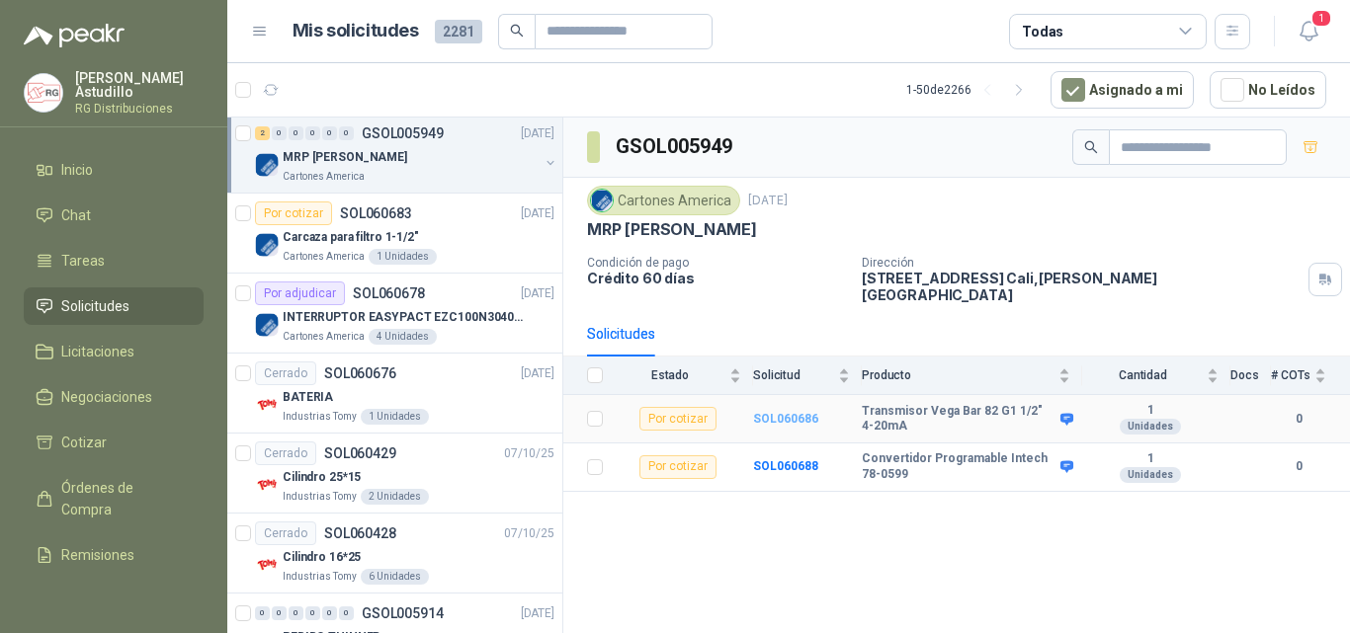
click at [784, 412] on b "SOL060686" at bounding box center [785, 419] width 65 height 14
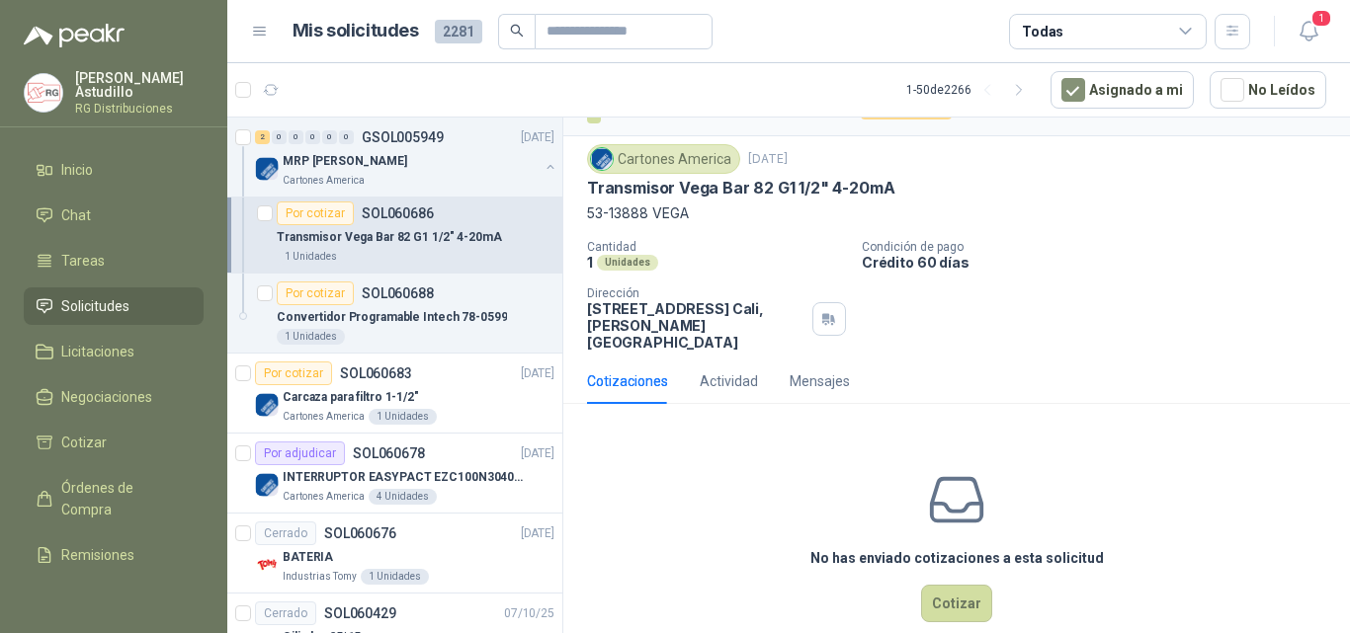
scroll to position [53, 0]
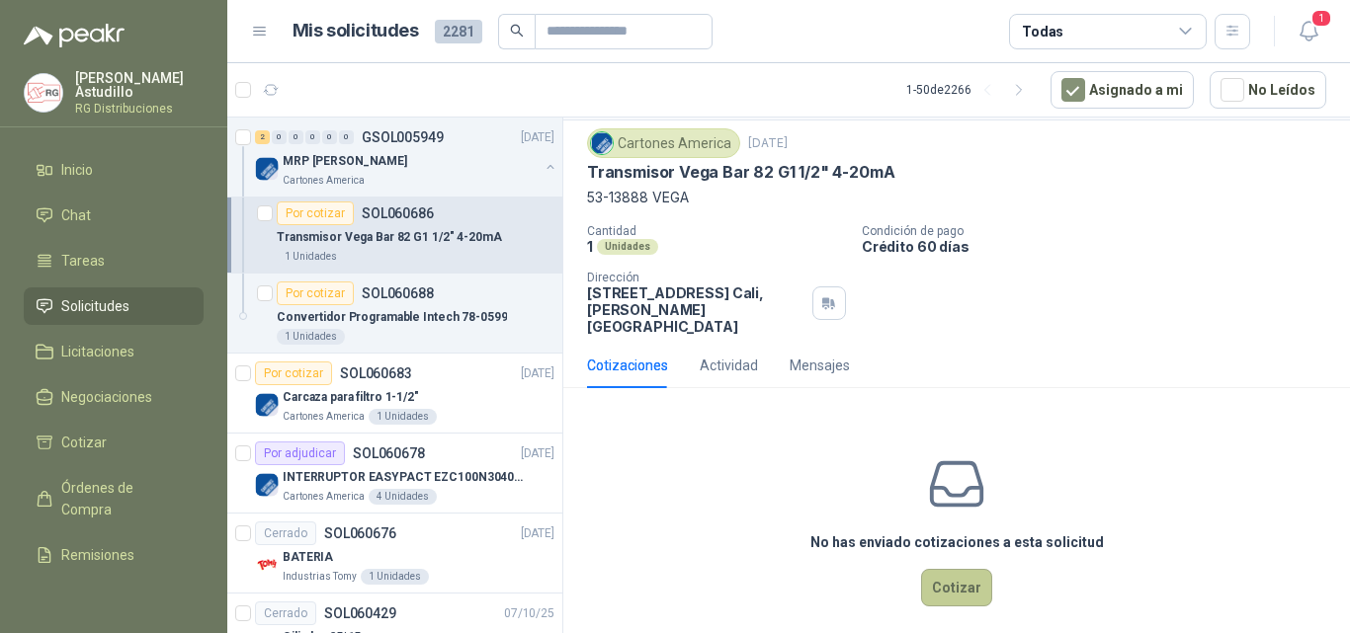
click at [945, 575] on button "Cotizar" at bounding box center [956, 588] width 71 height 38
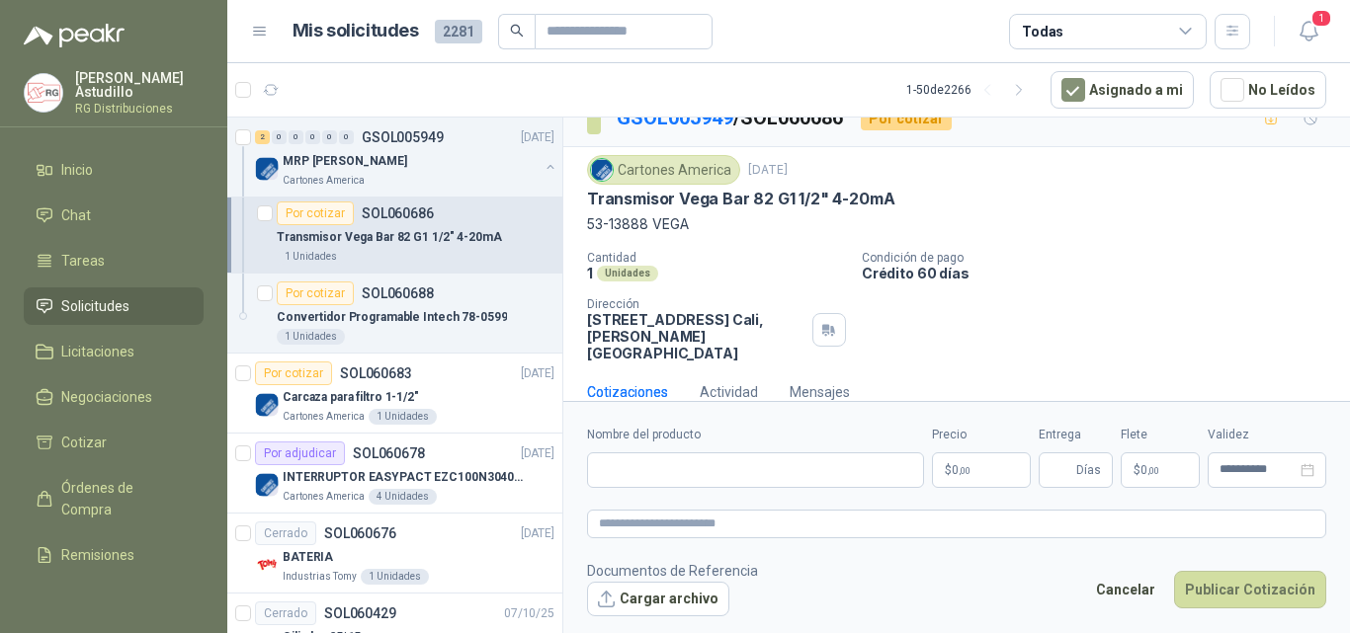
scroll to position [40, 0]
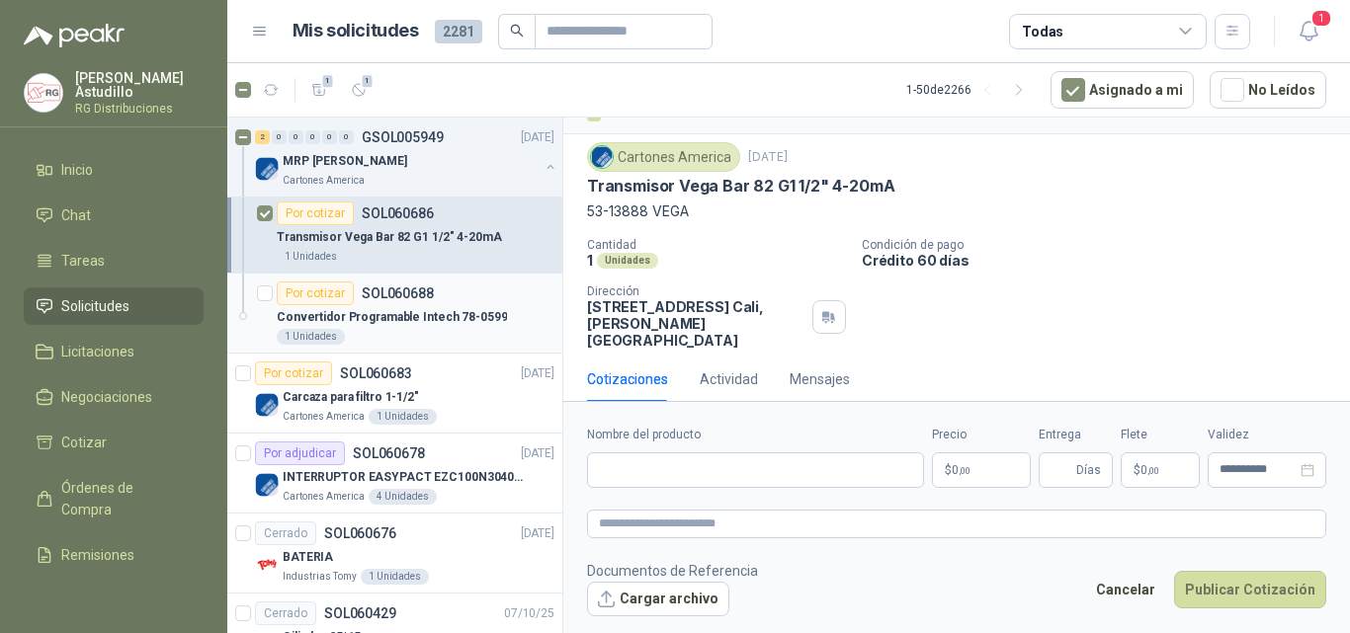
click at [492, 313] on div "Convertidor Programable Intech 78-0599" at bounding box center [416, 317] width 278 height 24
